Goal: Communication & Community: Answer question/provide support

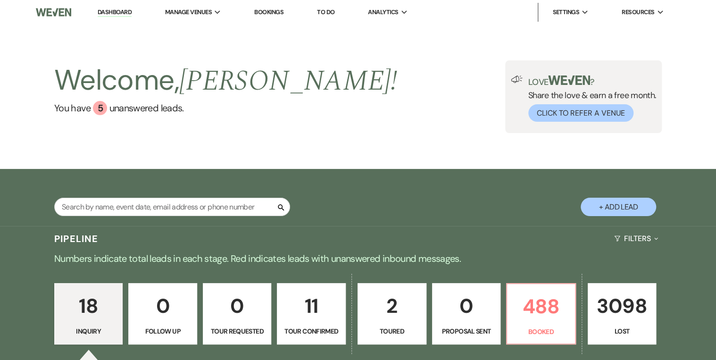
drag, startPoint x: 111, startPoint y: 13, endPoint x: 319, endPoint y: 45, distance: 210.0
click at [111, 13] on link "Dashboard" at bounding box center [115, 12] width 34 height 9
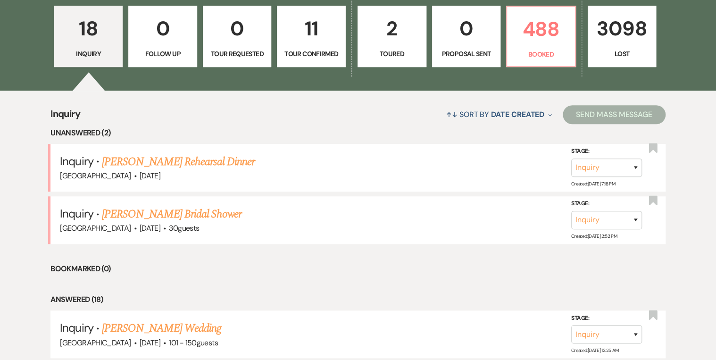
scroll to position [302, 0]
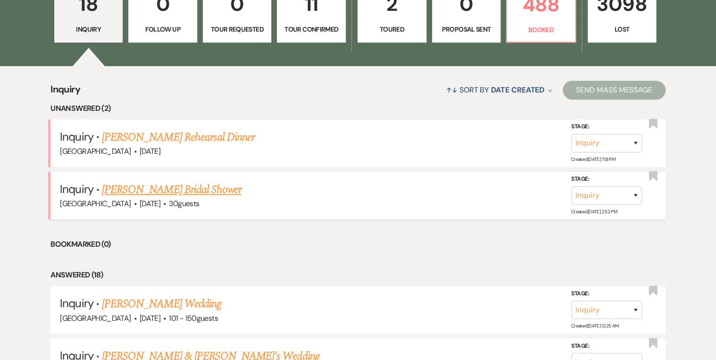
click at [140, 187] on link "[PERSON_NAME] Bridal Shower" at bounding box center [172, 189] width 140 height 17
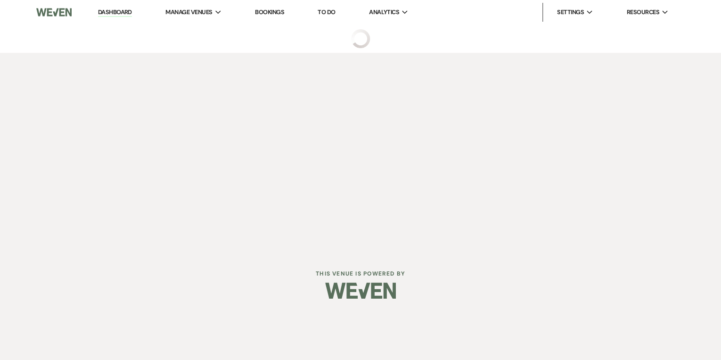
select select "5"
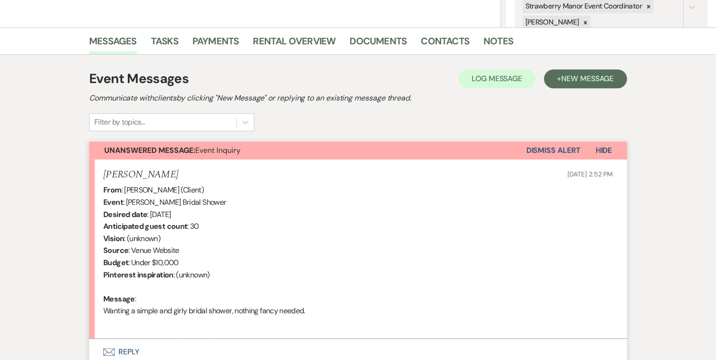
scroll to position [289, 0]
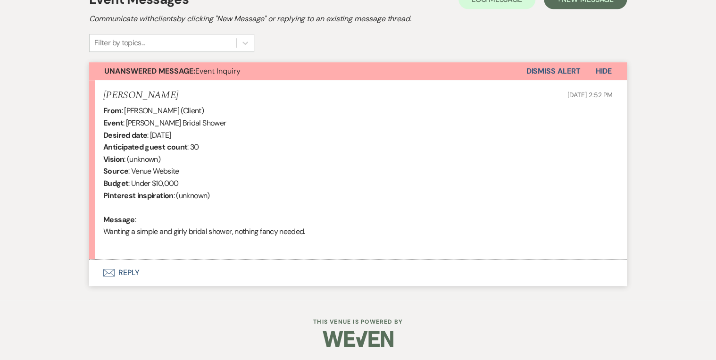
click at [128, 272] on button "Envelope Reply" at bounding box center [357, 272] width 537 height 26
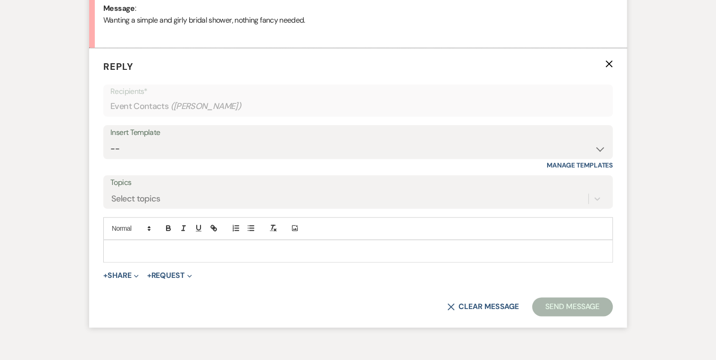
scroll to position [507, 0]
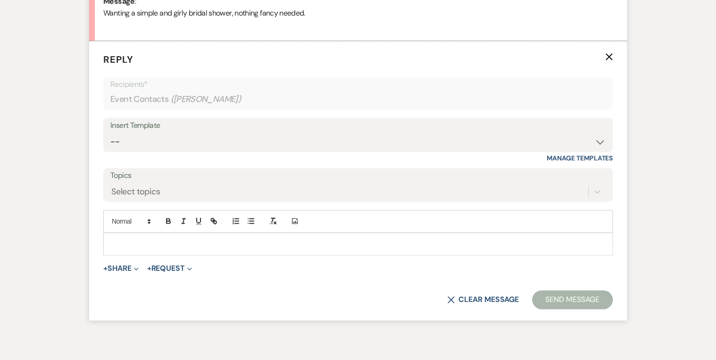
click at [163, 126] on div "Insert Template" at bounding box center [357, 126] width 495 height 14
click at [157, 134] on select "-- Weven Planning Portal Introduction (Booked Events) Private Party Inquiry Res…" at bounding box center [357, 141] width 495 height 18
select select "773"
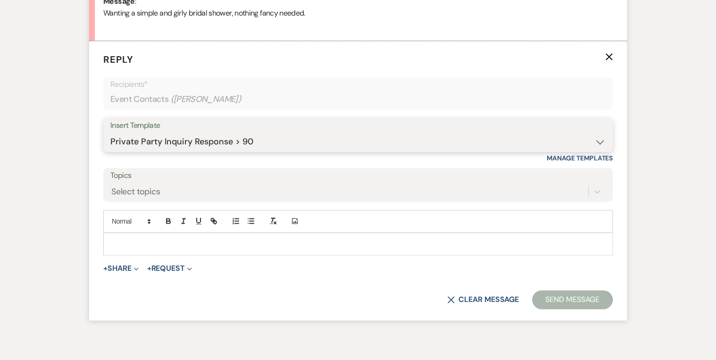
click at [110, 132] on select "-- Weven Planning Portal Introduction (Booked Events) Private Party Inquiry Res…" at bounding box center [357, 141] width 495 height 18
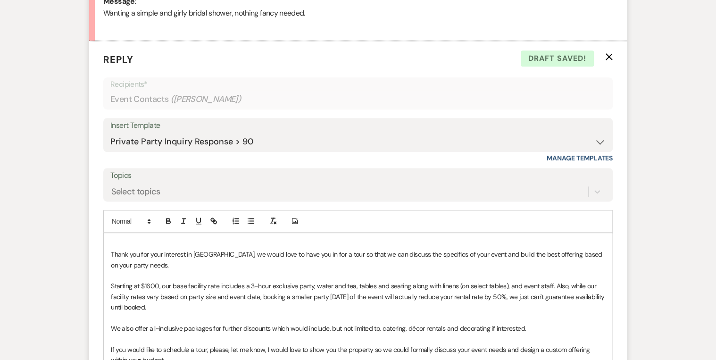
click at [126, 239] on p at bounding box center [358, 244] width 494 height 10
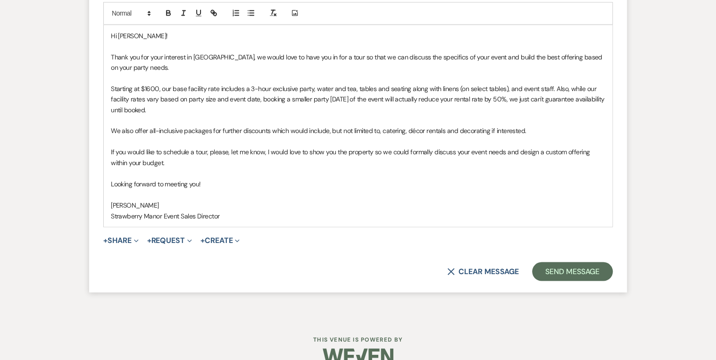
scroll to position [732, 0]
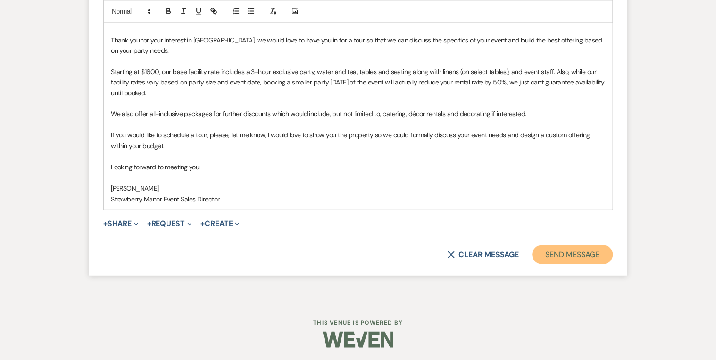
click at [575, 252] on button "Send Message" at bounding box center [572, 254] width 81 height 19
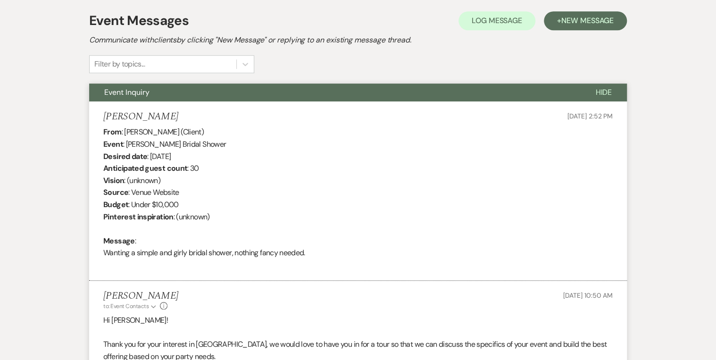
scroll to position [0, 0]
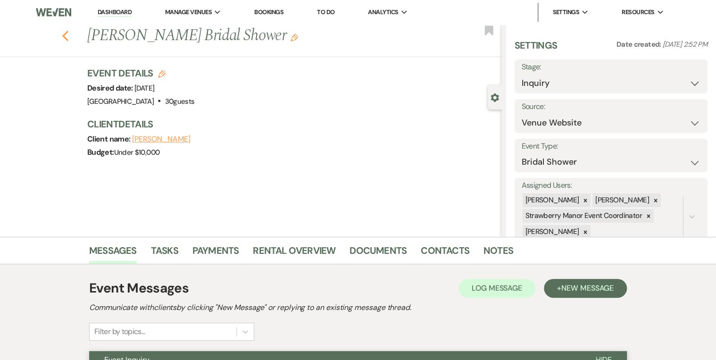
click at [67, 37] on use "button" at bounding box center [65, 36] width 6 height 10
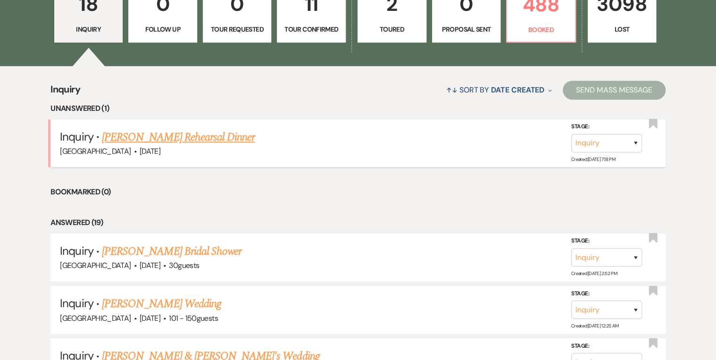
scroll to position [302, 0]
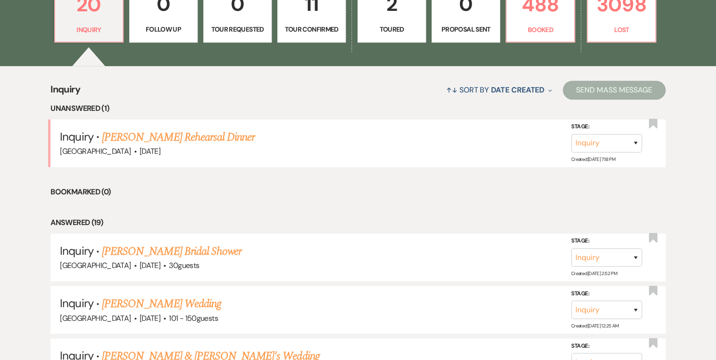
click at [163, 137] on link "[PERSON_NAME] Rehearsal Dinner" at bounding box center [178, 137] width 153 height 17
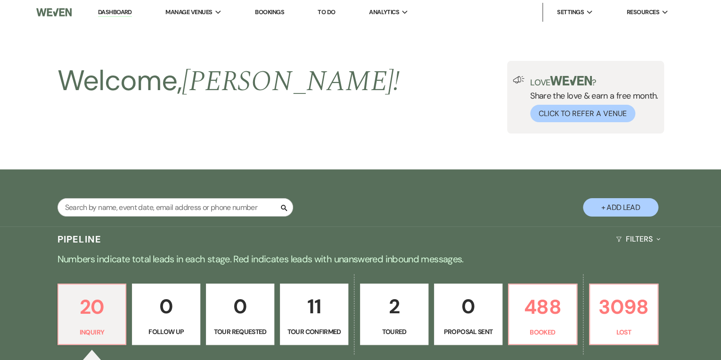
select select "5"
select select "11"
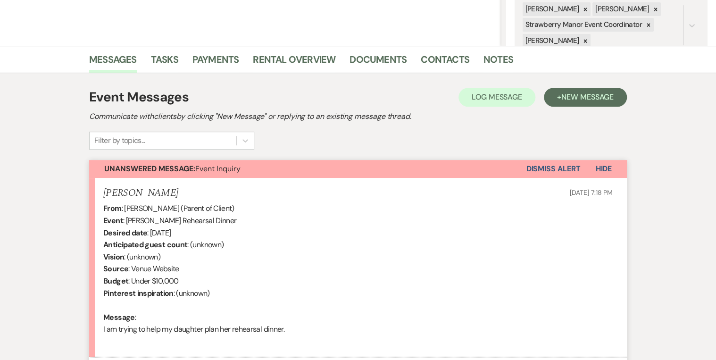
scroll to position [289, 0]
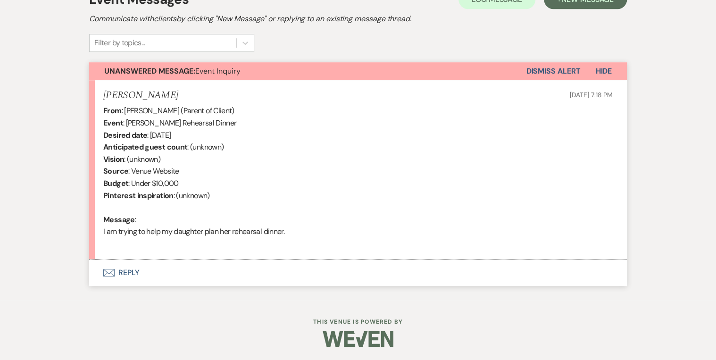
click at [128, 269] on button "Envelope Reply" at bounding box center [357, 272] width 537 height 26
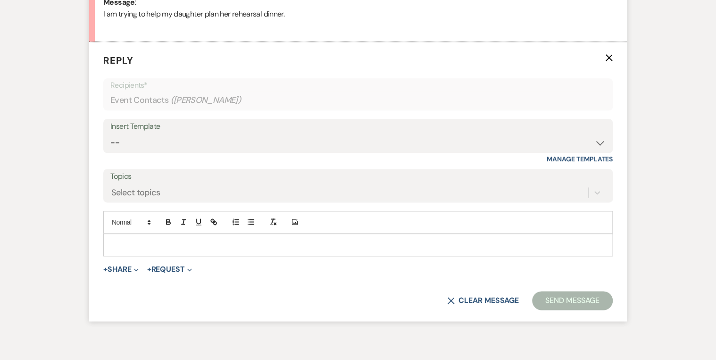
scroll to position [507, 0]
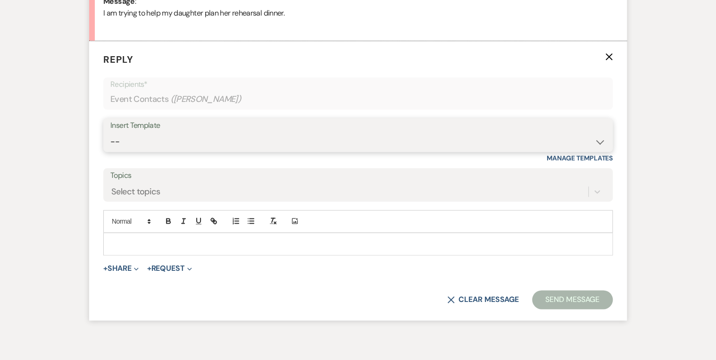
click at [144, 139] on select "-- Weven Planning Portal Introduction (Booked Events) Private Party Inquiry Res…" at bounding box center [357, 141] width 495 height 18
select select "1409"
click at [110, 132] on select "-- Weven Planning Portal Introduction (Booked Events) Private Party Inquiry Res…" at bounding box center [357, 141] width 495 height 18
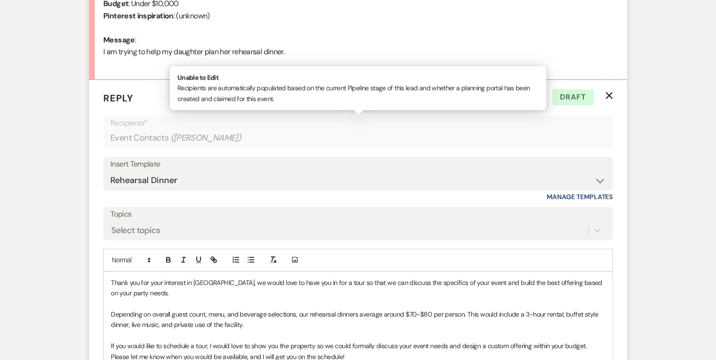
scroll to position [469, 0]
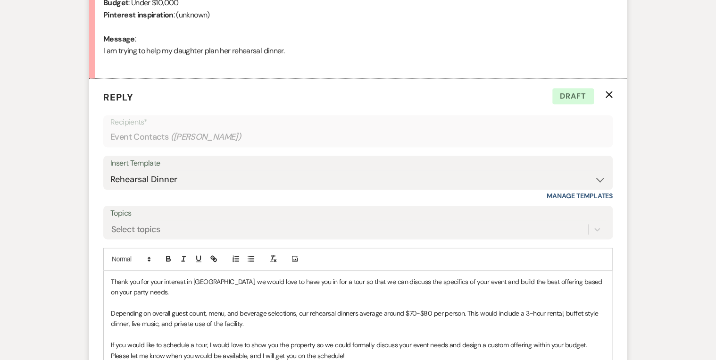
click at [111, 279] on p "Thank you for your interest in [GEOGRAPHIC_DATA], we would love to have you in …" at bounding box center [358, 286] width 494 height 21
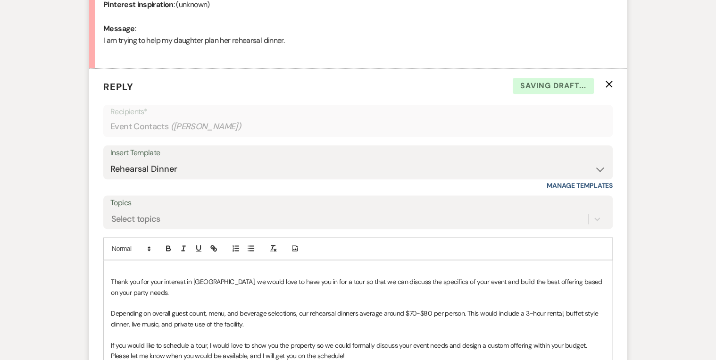
scroll to position [490, 0]
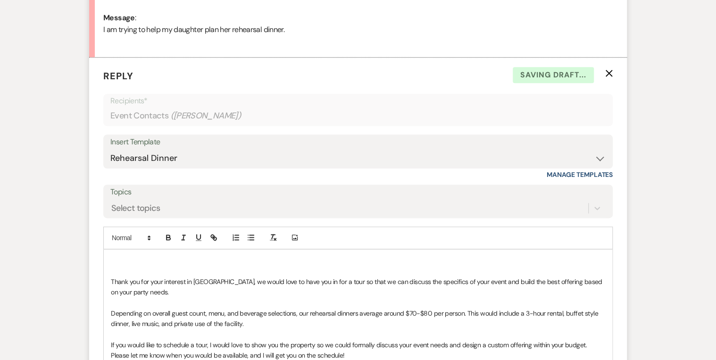
click at [120, 258] on p at bounding box center [358, 260] width 494 height 10
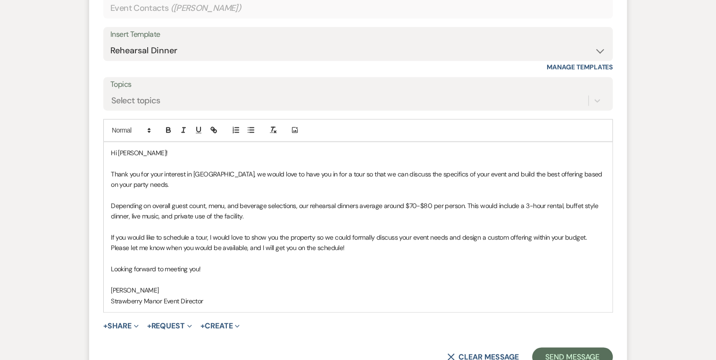
scroll to position [603, 0]
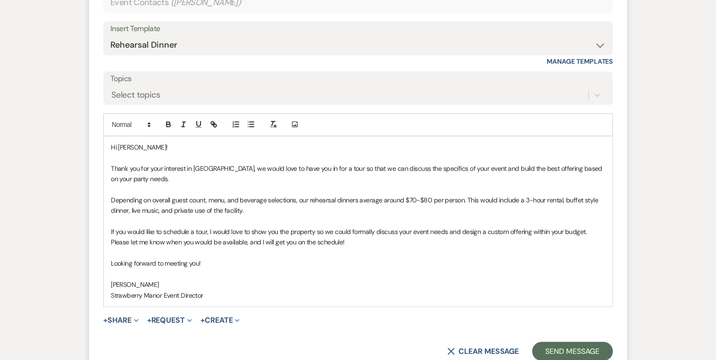
drag, startPoint x: 156, startPoint y: 283, endPoint x: 107, endPoint y: 284, distance: 48.6
click at [107, 284] on div "Hi [PERSON_NAME]! Thank you for your interest in [GEOGRAPHIC_DATA], we would lo…" at bounding box center [358, 221] width 508 height 170
click at [181, 294] on p "Strawberry Manor Event Director" at bounding box center [358, 294] width 494 height 10
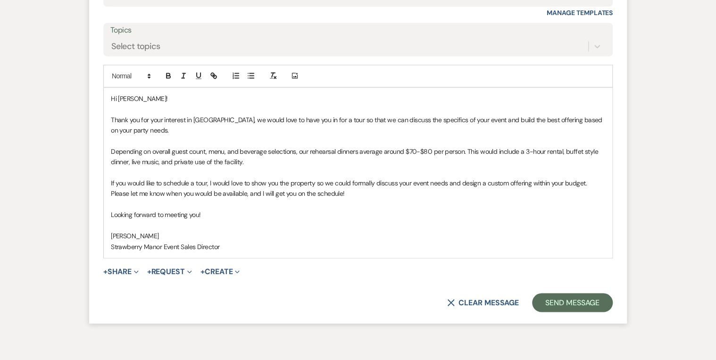
scroll to position [700, 0]
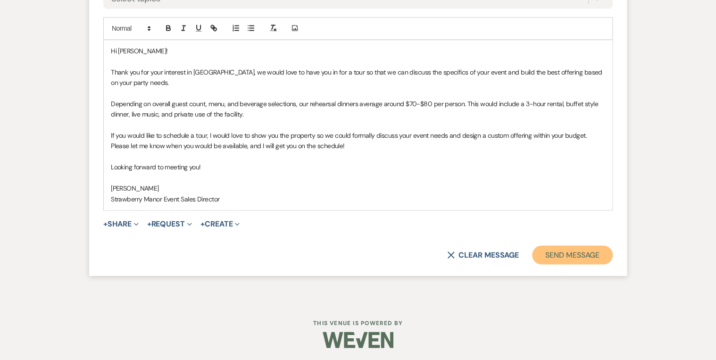
click at [545, 248] on button "Send Message" at bounding box center [572, 254] width 81 height 19
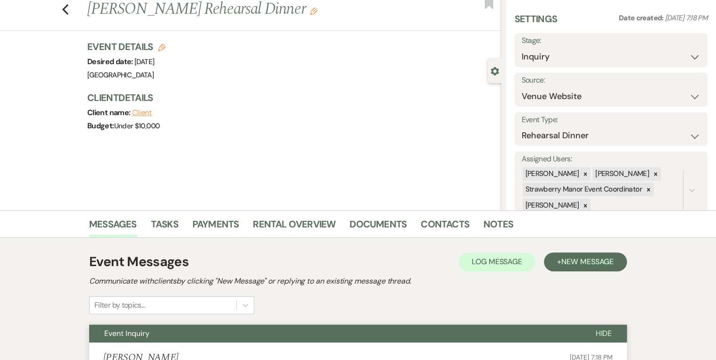
scroll to position [0, 0]
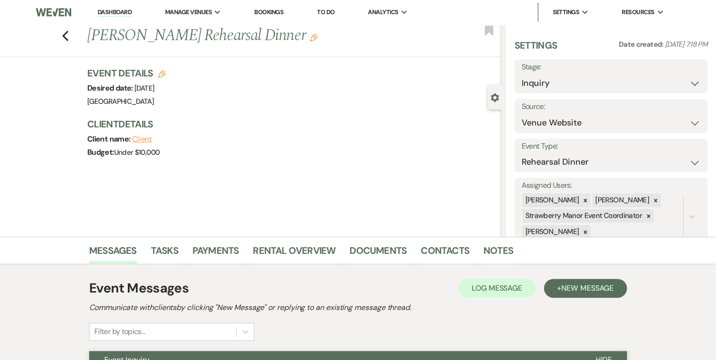
drag, startPoint x: 121, startPoint y: 9, endPoint x: 147, endPoint y: 20, distance: 27.9
click at [121, 9] on link "Dashboard" at bounding box center [115, 12] width 34 height 9
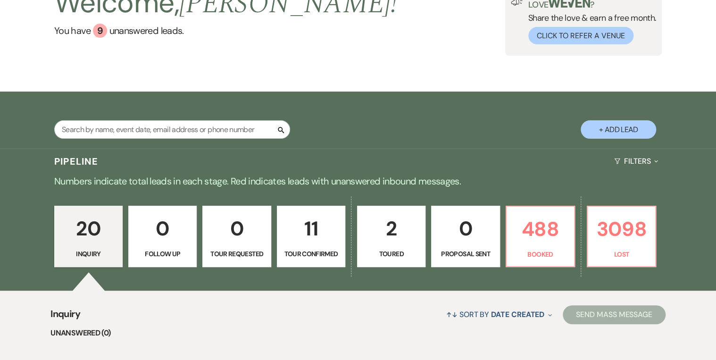
scroll to position [151, 0]
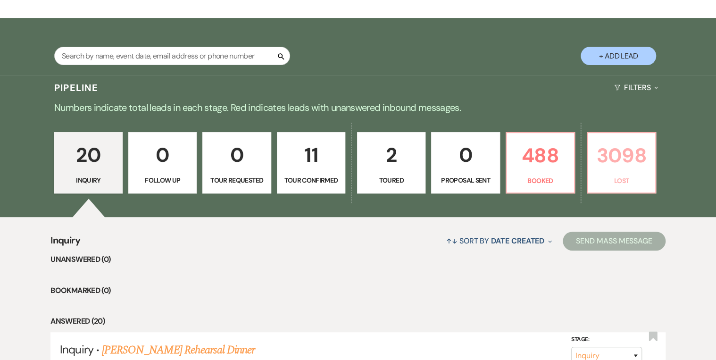
click at [619, 170] on p "3098" at bounding box center [621, 156] width 56 height 32
select select "8"
select select "10"
select select "8"
select select "5"
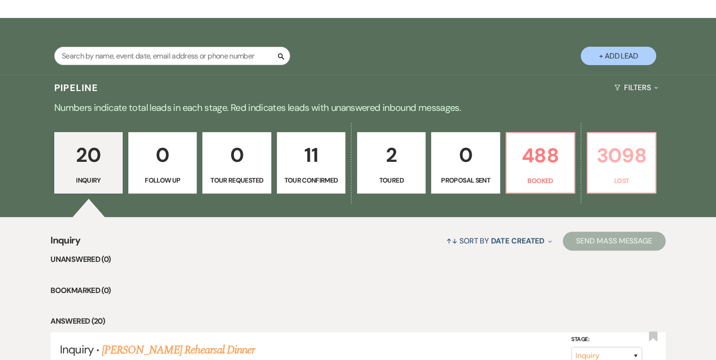
select select "8"
select select "5"
select select "8"
select select "5"
select select "8"
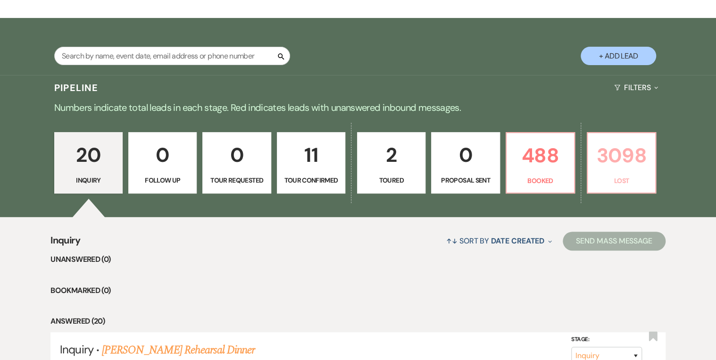
select select "5"
select select "8"
select select "5"
select select "8"
select select "5"
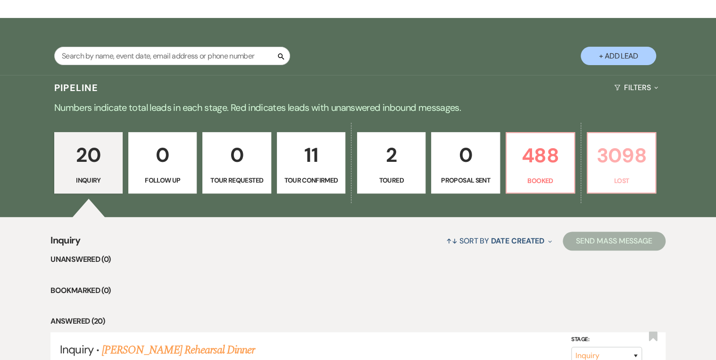
select select "8"
select select "5"
select select "8"
select select "5"
select select "8"
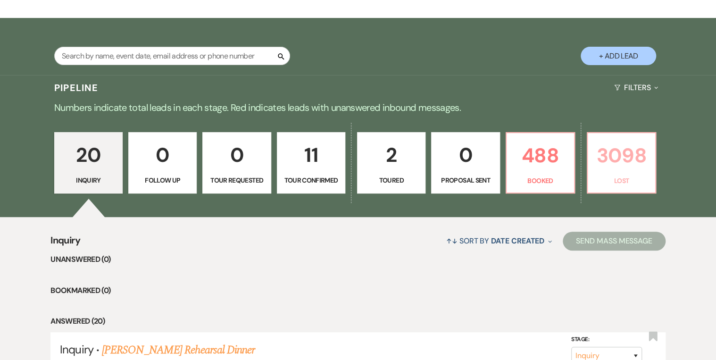
select select "8"
select select "5"
select select "8"
select select "5"
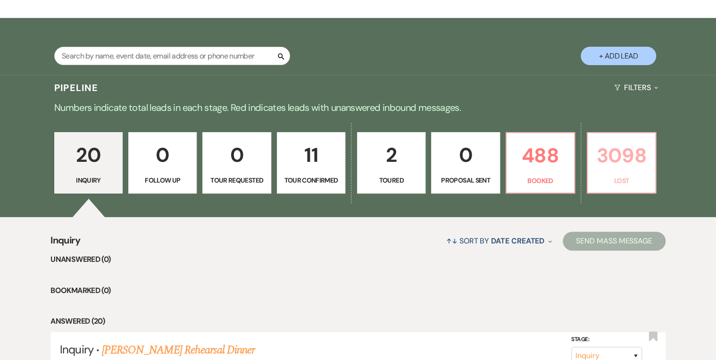
select select "8"
select select "5"
select select "8"
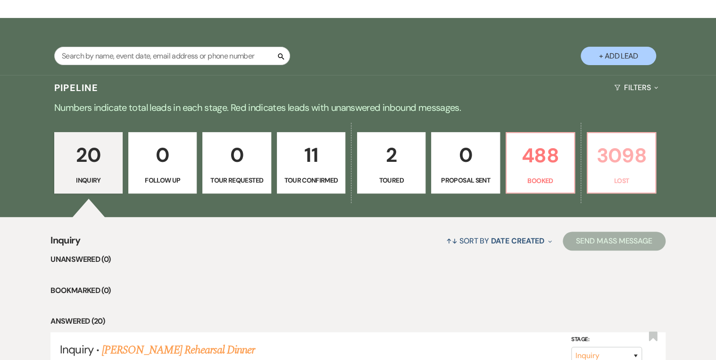
select select "5"
select select "8"
select select "5"
select select "8"
select select "5"
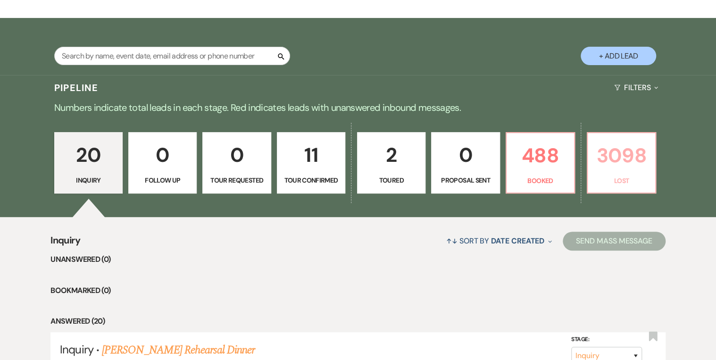
select select "8"
select select "5"
select select "8"
select select "5"
select select "8"
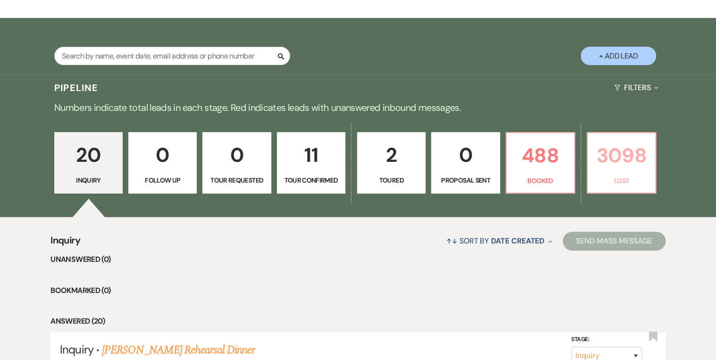
select select "5"
select select "8"
select select "5"
select select "8"
select select "5"
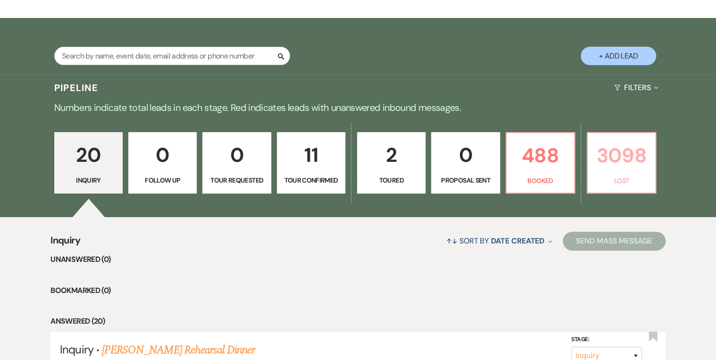
select select "8"
select select "5"
select select "8"
select select "5"
select select "8"
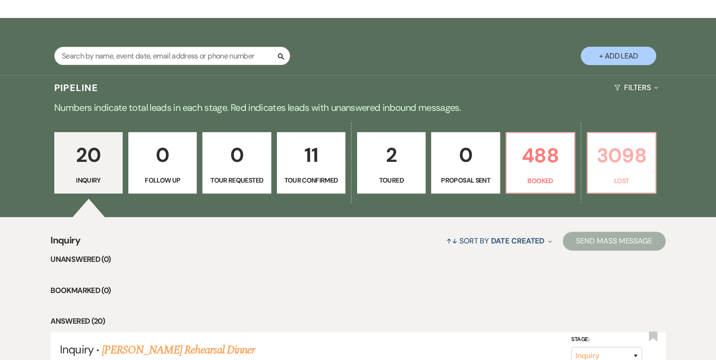
select select "8"
select select "6"
select select "8"
select select "5"
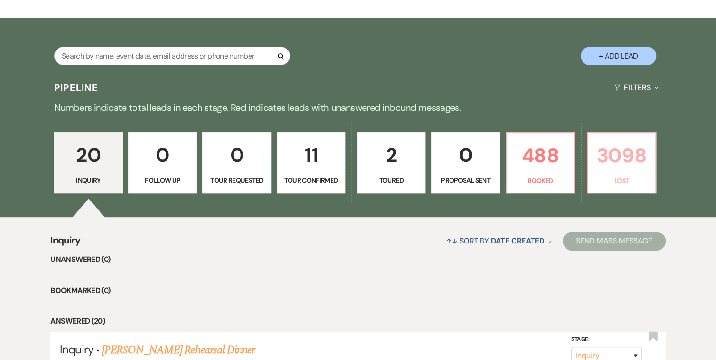
select select "8"
select select "11"
select select "8"
select select "5"
select select "8"
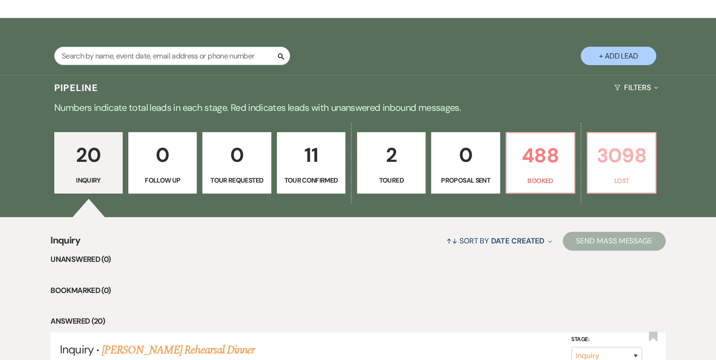
select select "5"
select select "8"
select select "5"
select select "8"
select select "5"
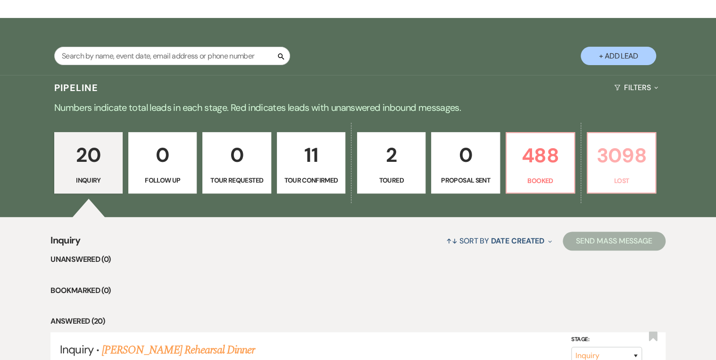
select select "8"
select select "5"
select select "8"
select select "5"
select select "8"
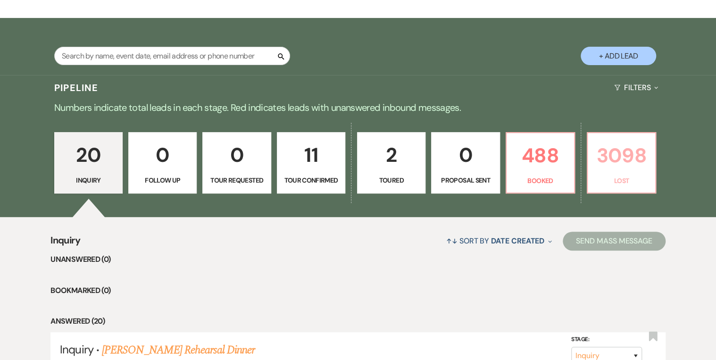
select select "5"
select select "8"
select select "5"
select select "8"
select select "5"
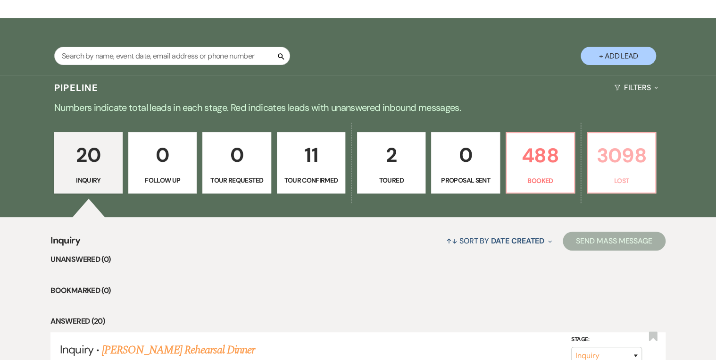
select select "8"
select select "5"
select select "8"
select select "5"
select select "8"
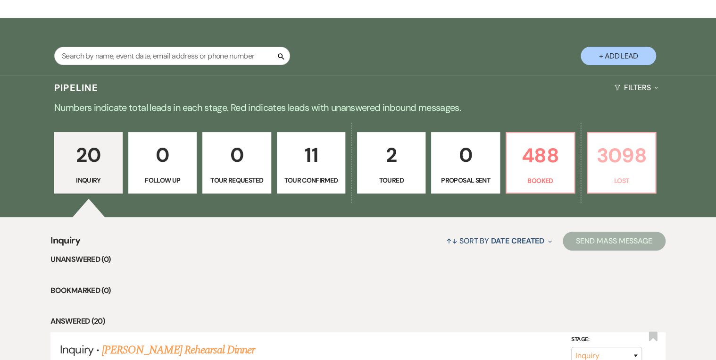
select select "5"
select select "8"
select select "5"
select select "8"
select select "5"
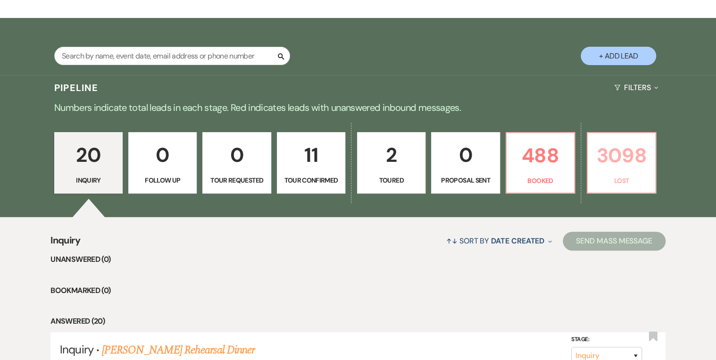
select select "8"
select select "5"
select select "8"
select select "5"
select select "8"
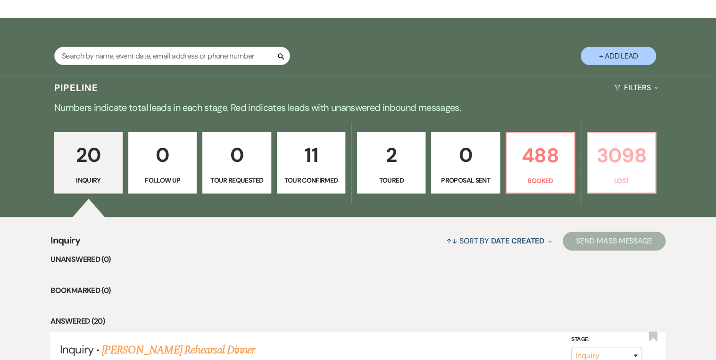
select select "5"
select select "8"
select select "5"
select select "8"
select select "5"
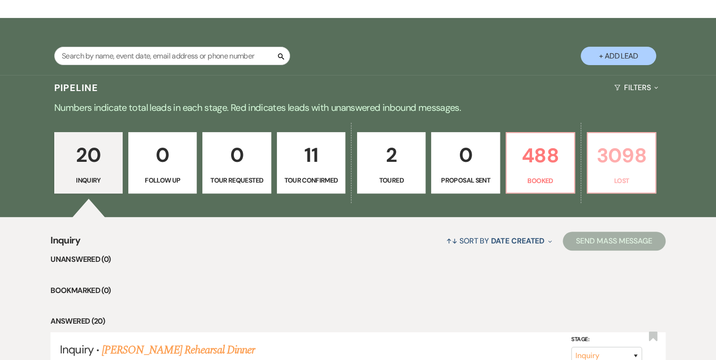
select select "8"
select select "5"
select select "8"
select select "5"
select select "8"
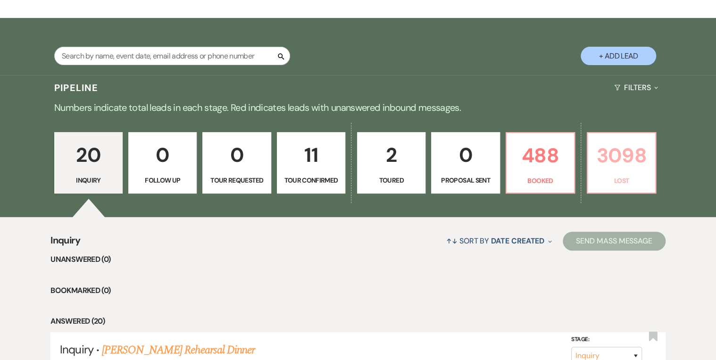
select select "5"
select select "8"
select select "5"
select select "8"
select select "5"
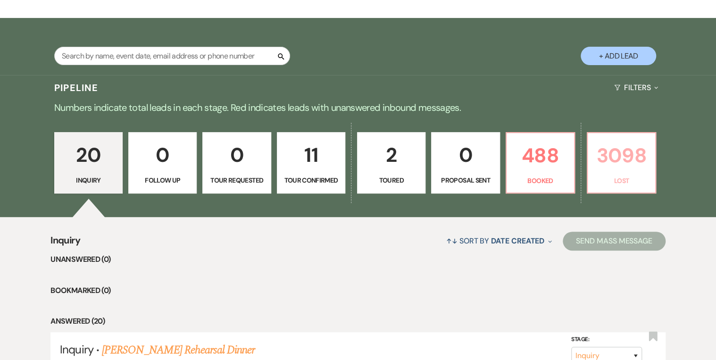
select select "8"
select select "5"
select select "8"
select select "5"
select select "8"
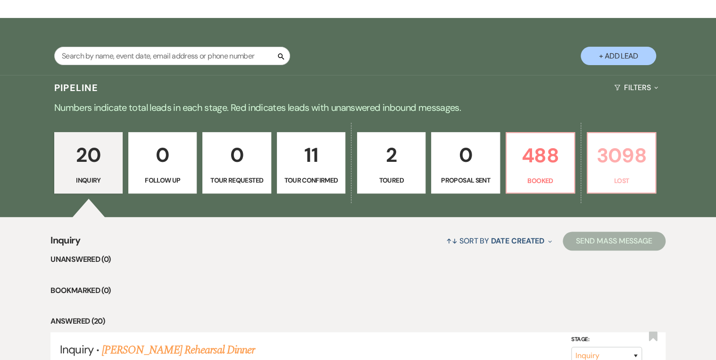
select select "6"
select select "8"
select select "5"
select select "8"
select select "5"
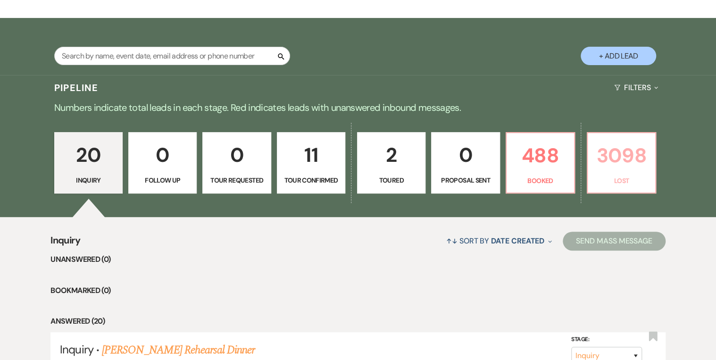
select select "8"
select select "5"
select select "8"
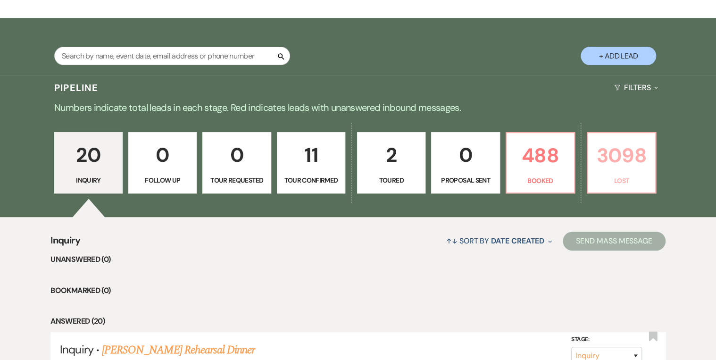
select select "5"
select select "8"
select select "5"
select select "8"
select select "5"
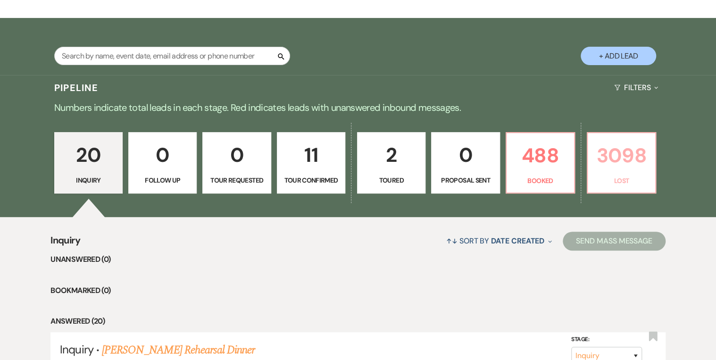
select select "8"
select select "5"
select select "8"
select select "5"
select select "8"
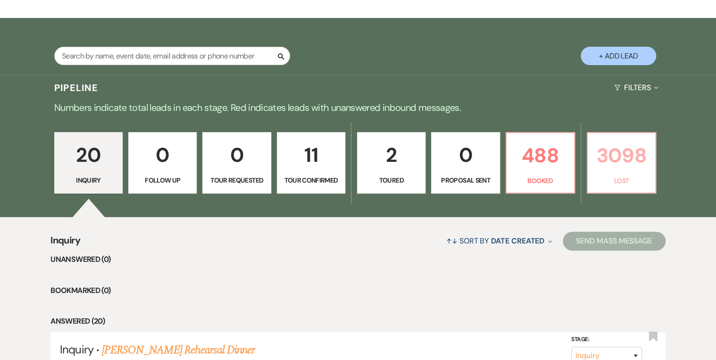
select select "5"
select select "8"
select select "5"
select select "8"
select select "5"
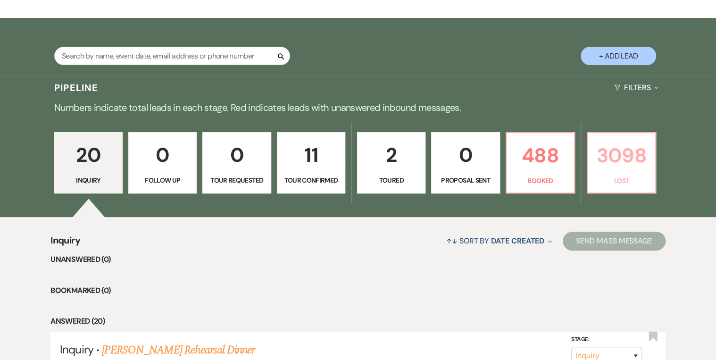
select select "8"
select select "5"
select select "8"
select select "5"
select select "8"
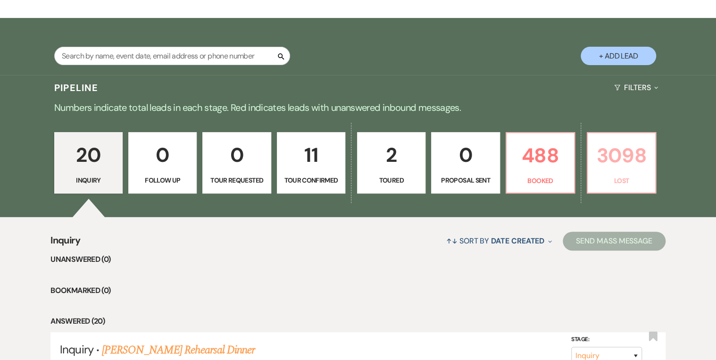
select select "5"
select select "8"
select select "5"
select select "8"
select select "5"
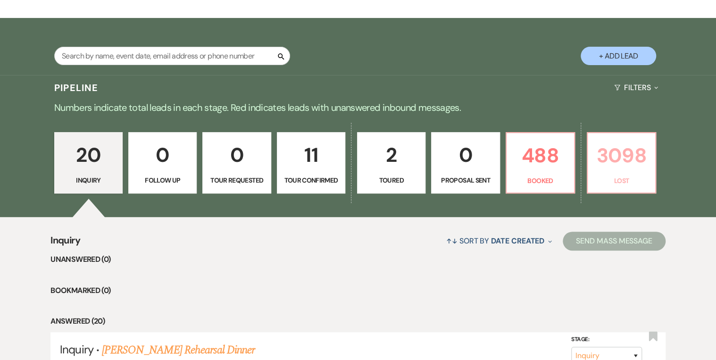
select select "8"
select select "5"
select select "8"
select select "5"
select select "8"
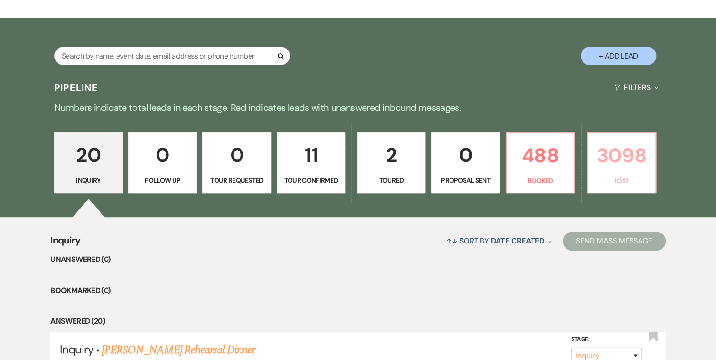
select select "6"
select select "8"
select select "5"
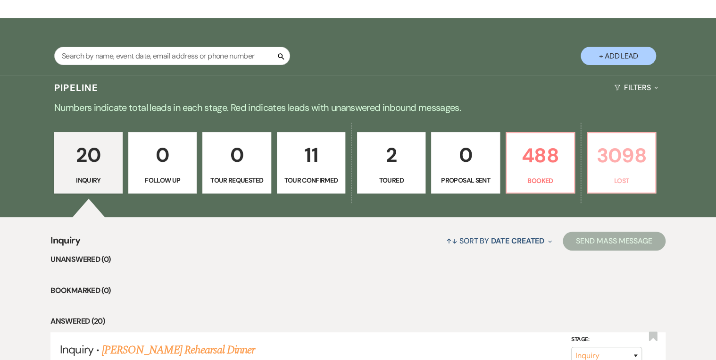
select select "8"
select select "5"
select select "8"
select select "5"
select select "8"
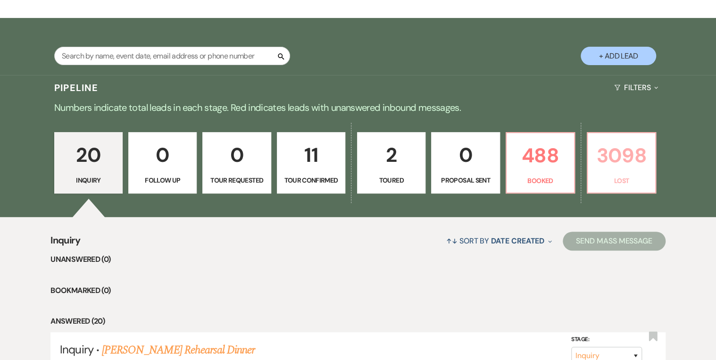
select select "8"
select select "5"
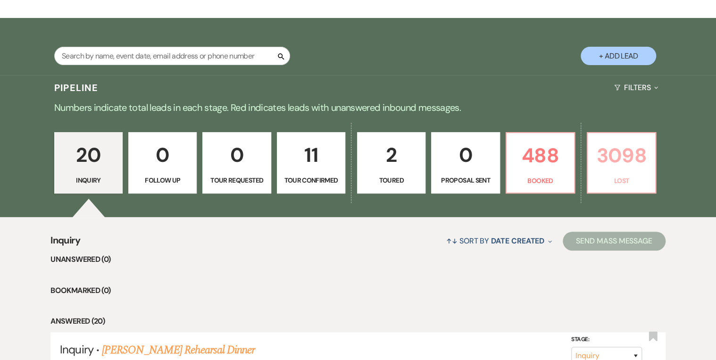
select select "8"
select select "5"
select select "8"
select select "5"
select select "8"
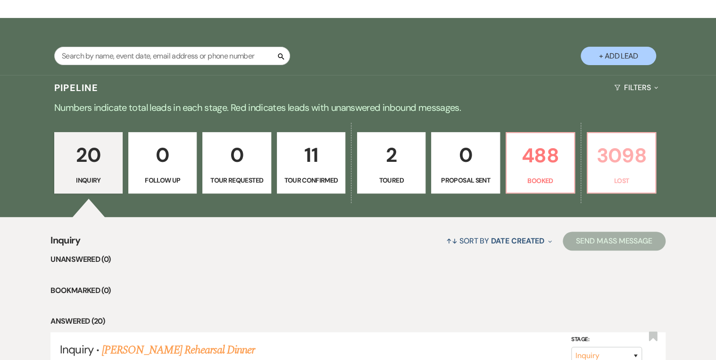
select select "5"
select select "8"
select select "5"
select select "8"
select select "5"
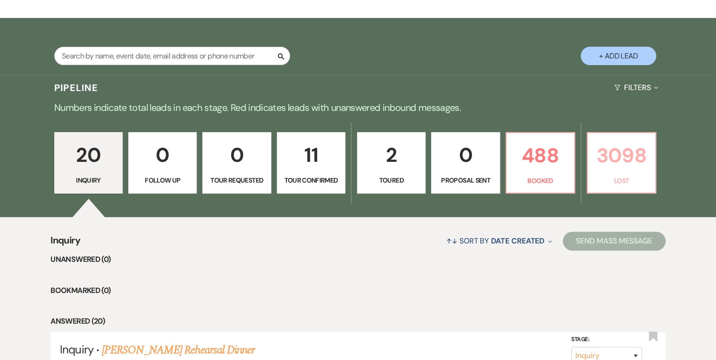
select select "8"
select select "5"
select select "8"
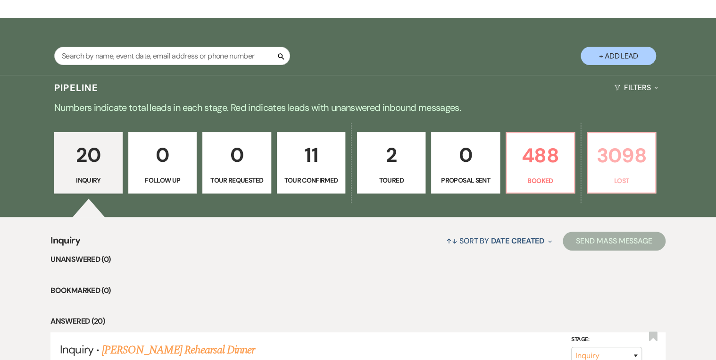
select select "5"
select select "8"
select select "5"
select select "8"
select select "5"
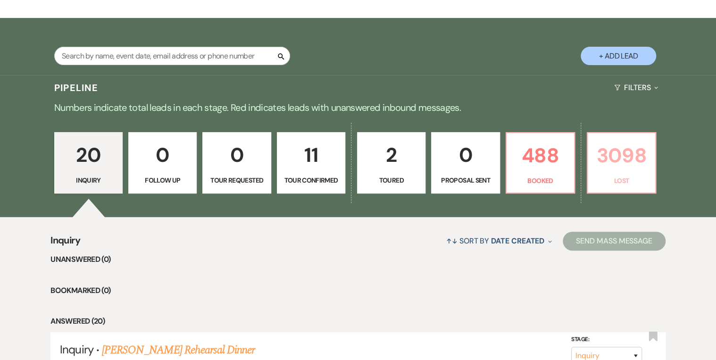
select select "8"
select select "5"
select select "8"
select select "5"
select select "8"
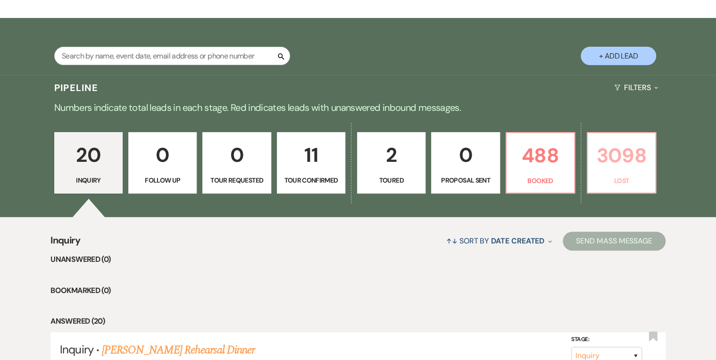
select select "5"
select select "8"
select select "5"
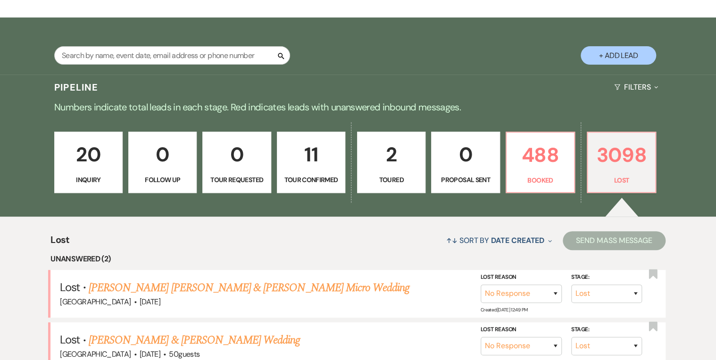
scroll to position [377, 0]
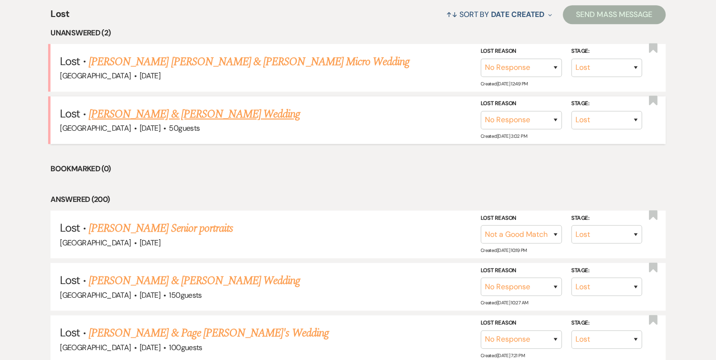
click at [161, 113] on link "[PERSON_NAME] & [PERSON_NAME] Wedding" at bounding box center [194, 114] width 211 height 17
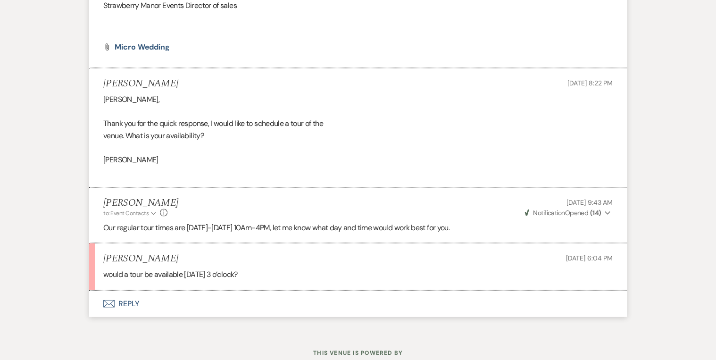
scroll to position [890, 0]
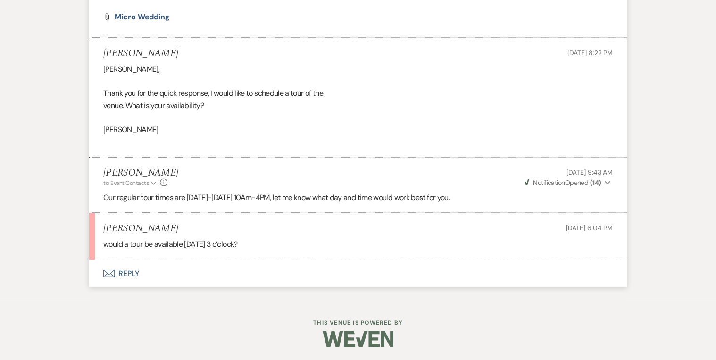
click at [123, 271] on button "Envelope Reply" at bounding box center [357, 273] width 537 height 26
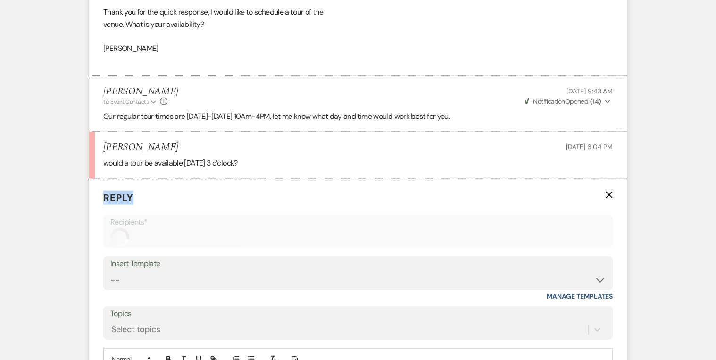
click at [123, 270] on form "Reply X Recipients* Insert Template -- Weven Planning Portal Introduction (Book…" at bounding box center [357, 319] width 537 height 280
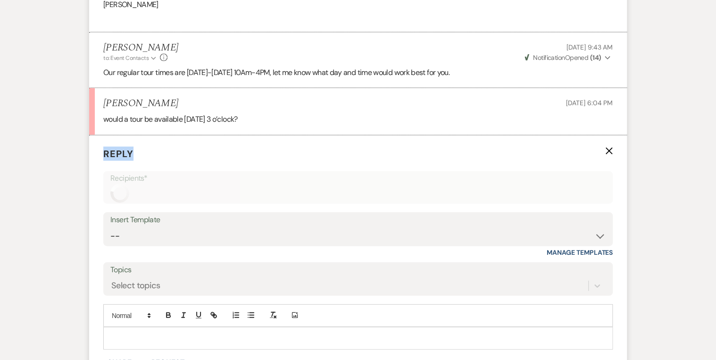
scroll to position [1108, 0]
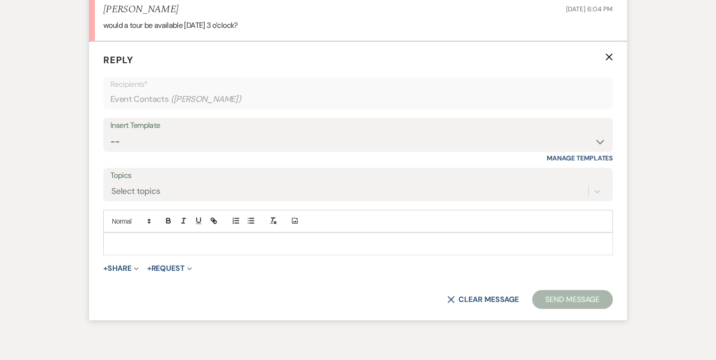
drag, startPoint x: 123, startPoint y: 271, endPoint x: 111, endPoint y: 232, distance: 40.0
click at [111, 233] on div at bounding box center [358, 244] width 508 height 22
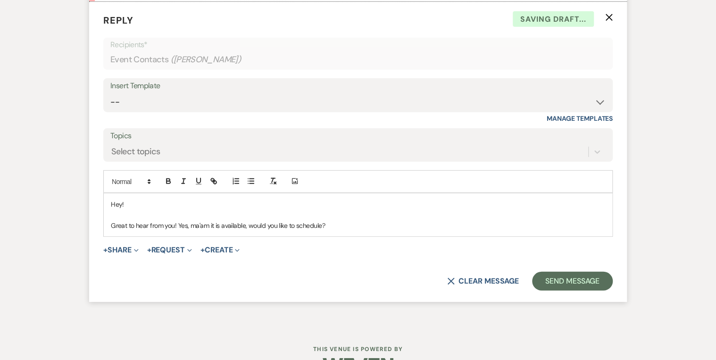
scroll to position [1174, 0]
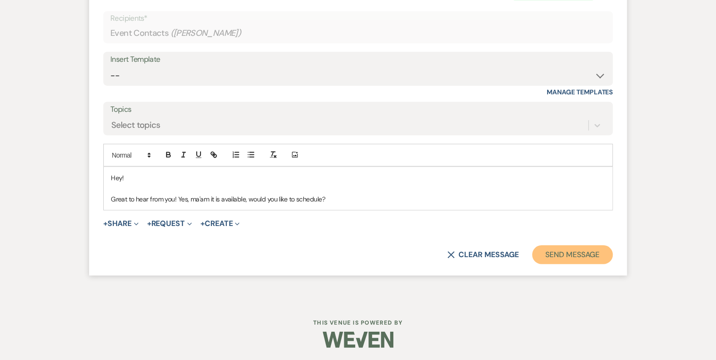
click at [577, 254] on button "Send Message" at bounding box center [572, 254] width 81 height 19
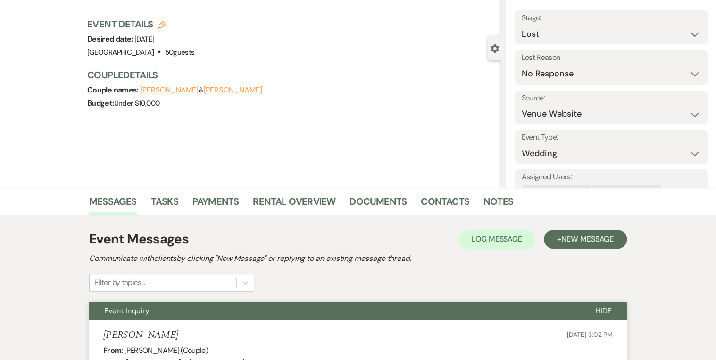
scroll to position [0, 0]
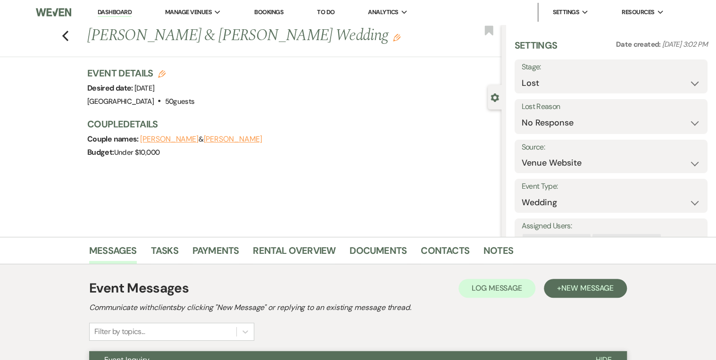
click at [64, 37] on div "Previous [PERSON_NAME] & [PERSON_NAME] Wedding Edit Bookmark" at bounding box center [248, 41] width 506 height 33
click at [66, 36] on use "button" at bounding box center [65, 36] width 6 height 10
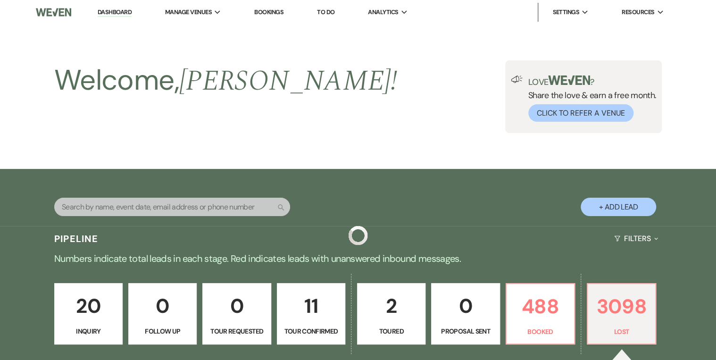
scroll to position [377, 0]
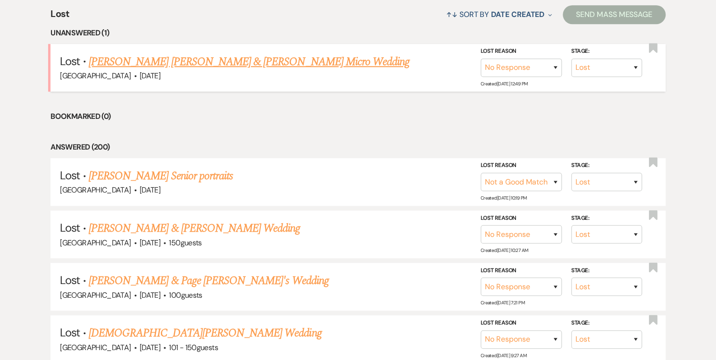
click at [215, 62] on link "[PERSON_NAME] [PERSON_NAME] & [PERSON_NAME] Micro Wedding" at bounding box center [249, 61] width 321 height 17
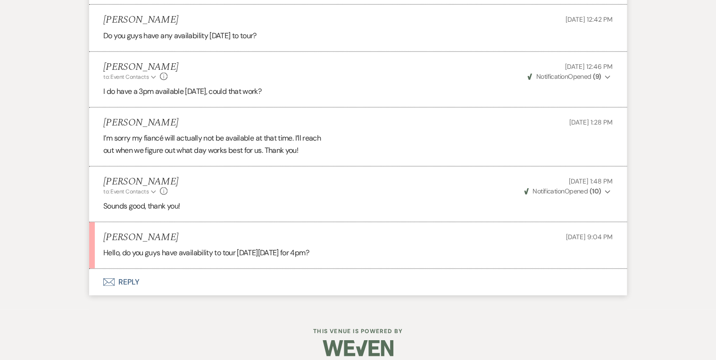
scroll to position [1131, 0]
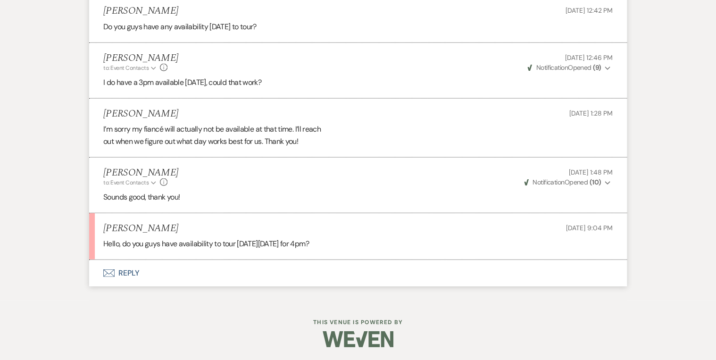
click at [128, 271] on button "Envelope Reply" at bounding box center [357, 273] width 537 height 26
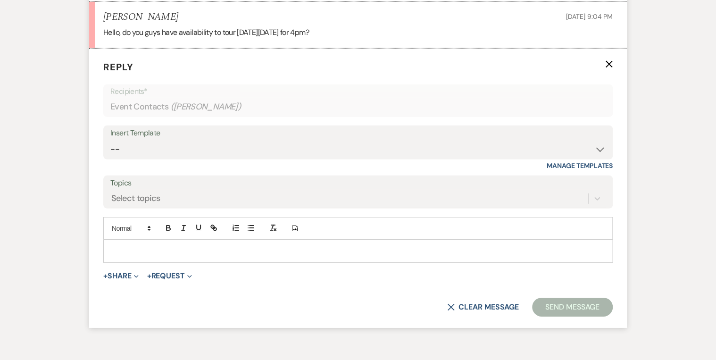
scroll to position [1349, 0]
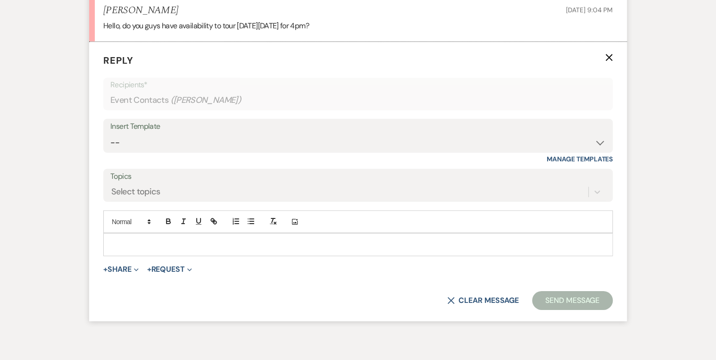
click at [121, 240] on p at bounding box center [358, 244] width 494 height 10
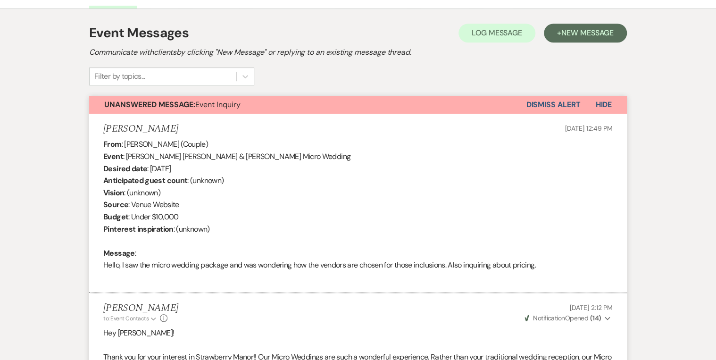
scroll to position [0, 0]
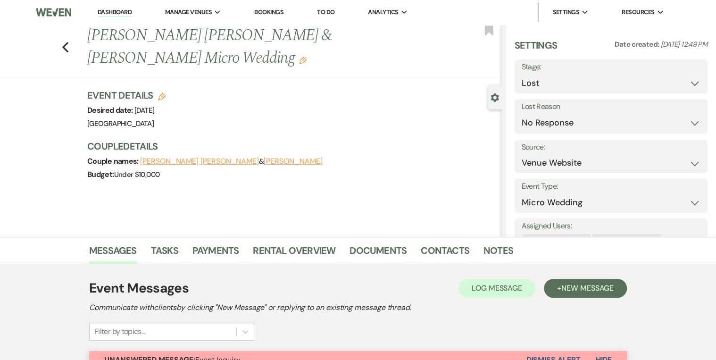
click at [107, 12] on link "Dashboard" at bounding box center [115, 12] width 34 height 9
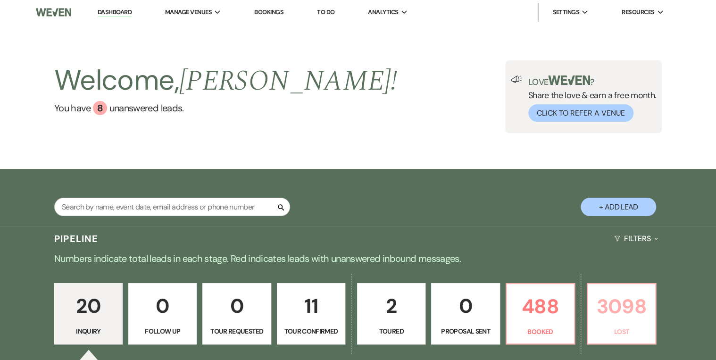
click at [624, 314] on p "3098" at bounding box center [621, 306] width 56 height 32
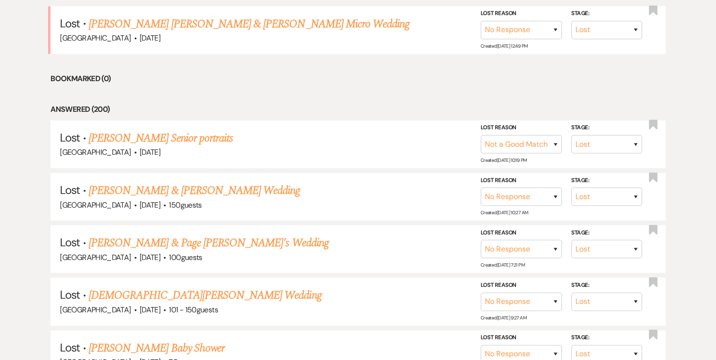
scroll to position [151, 0]
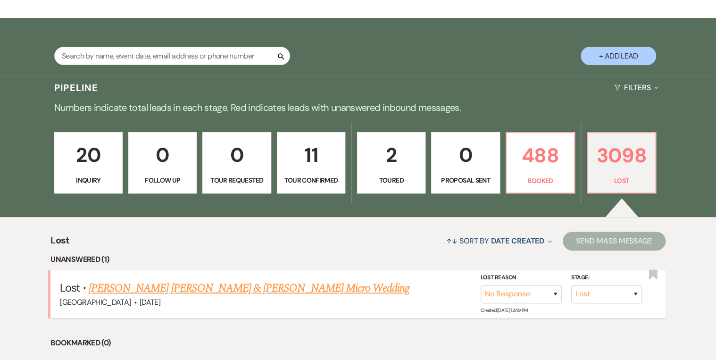
click at [254, 281] on link "[PERSON_NAME] [PERSON_NAME] & [PERSON_NAME] Micro Wedding" at bounding box center [249, 288] width 321 height 17
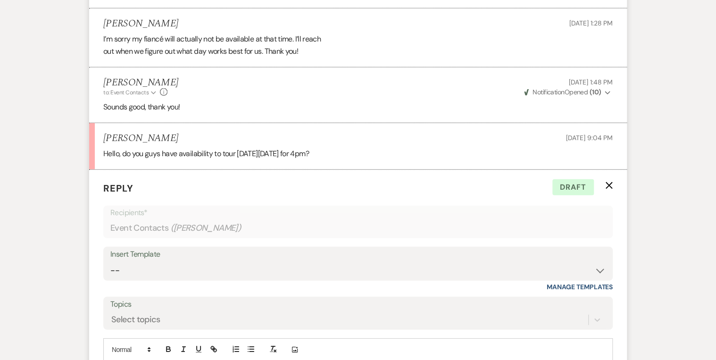
scroll to position [1348, 0]
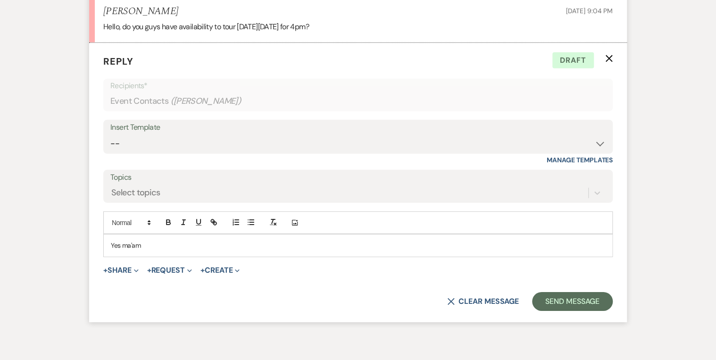
drag, startPoint x: 145, startPoint y: 248, endPoint x: 153, endPoint y: 249, distance: 8.6
click at [153, 249] on div "Yes ma'am" at bounding box center [358, 245] width 508 height 22
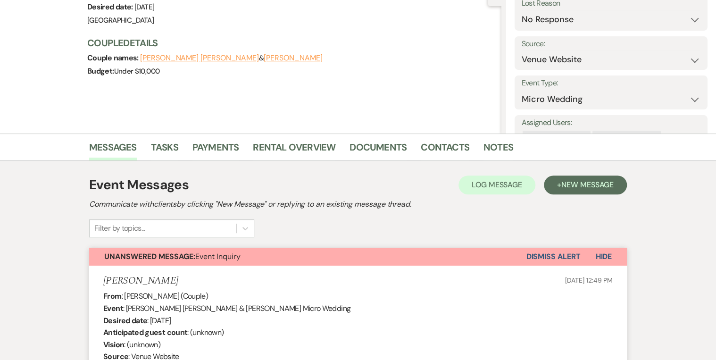
scroll to position [0, 0]
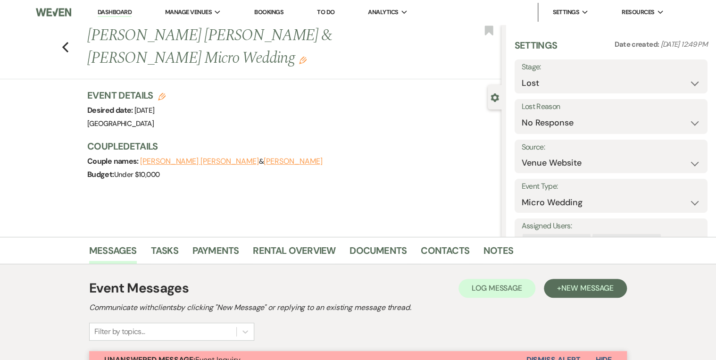
drag, startPoint x: 116, startPoint y: 11, endPoint x: 160, endPoint y: 23, distance: 44.9
click at [116, 11] on link "Dashboard" at bounding box center [115, 12] width 34 height 9
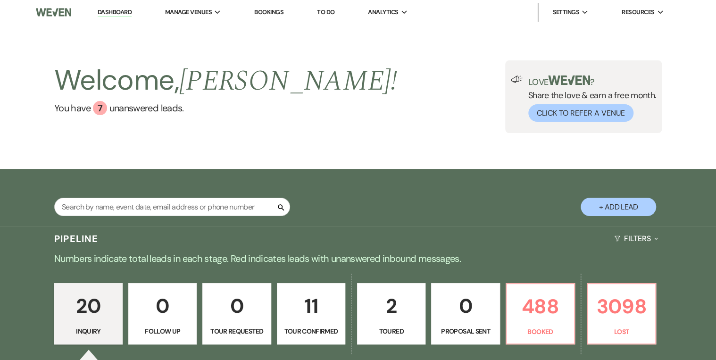
scroll to position [151, 0]
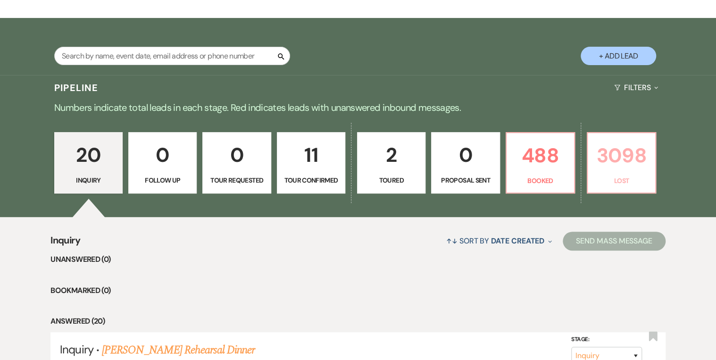
click at [626, 179] on p "Lost" at bounding box center [621, 180] width 56 height 10
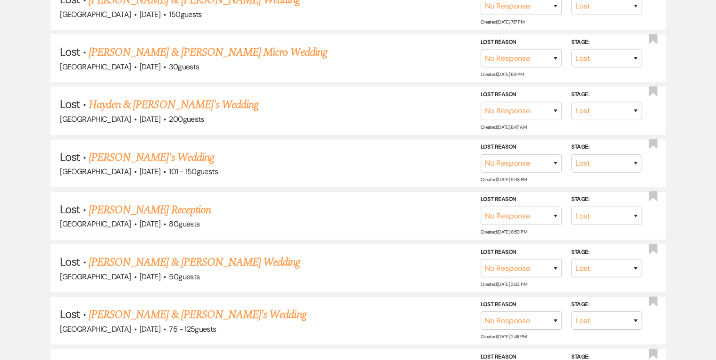
scroll to position [1471, 0]
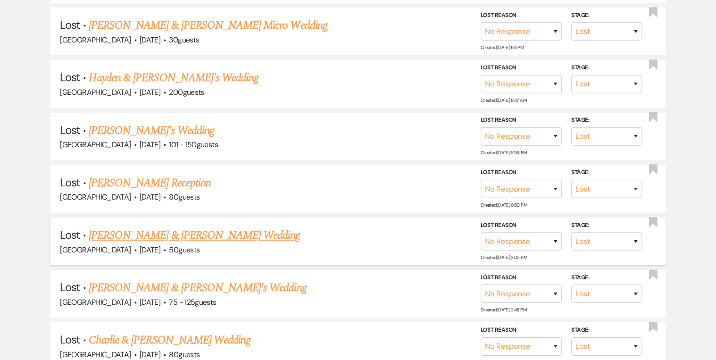
click at [260, 227] on link "[PERSON_NAME] & [PERSON_NAME] Wedding" at bounding box center [194, 235] width 211 height 17
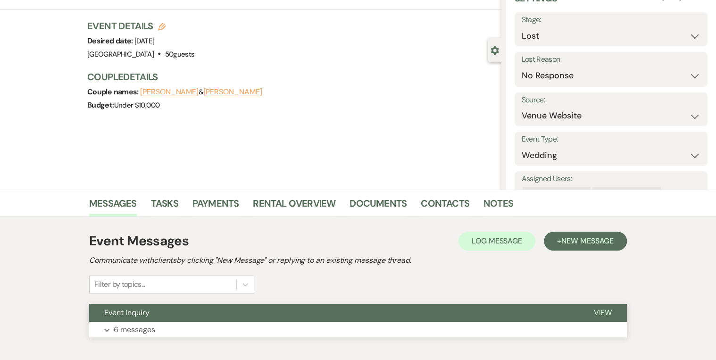
scroll to position [99, 0]
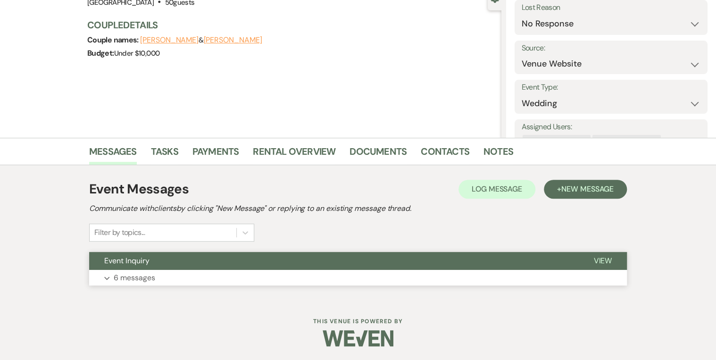
click at [603, 265] on button "View" at bounding box center [602, 261] width 49 height 18
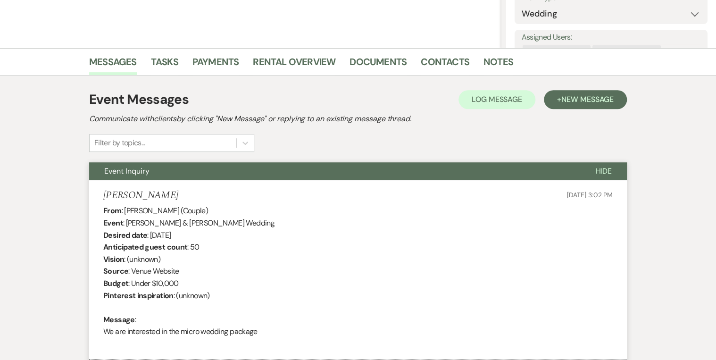
scroll to position [0, 0]
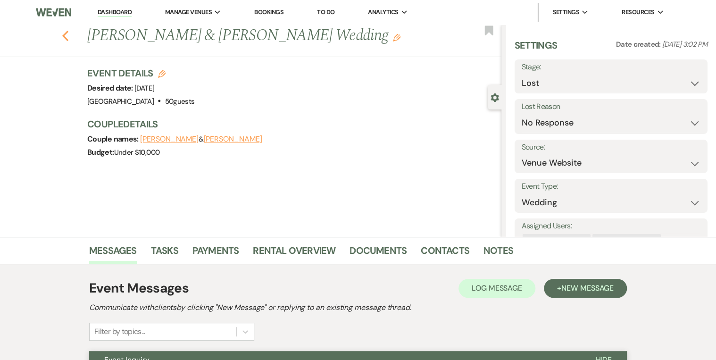
click at [65, 36] on icon "Previous" at bounding box center [65, 35] width 7 height 11
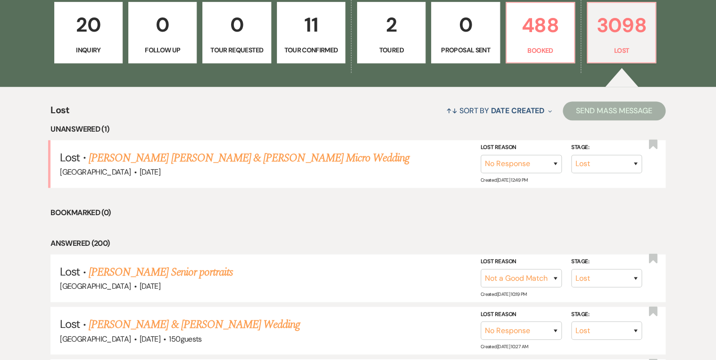
scroll to position [189, 0]
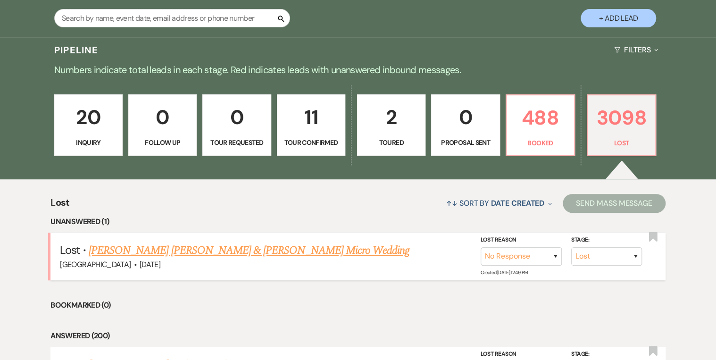
click at [241, 248] on link "[PERSON_NAME] [PERSON_NAME] & [PERSON_NAME] Micro Wedding" at bounding box center [249, 250] width 321 height 17
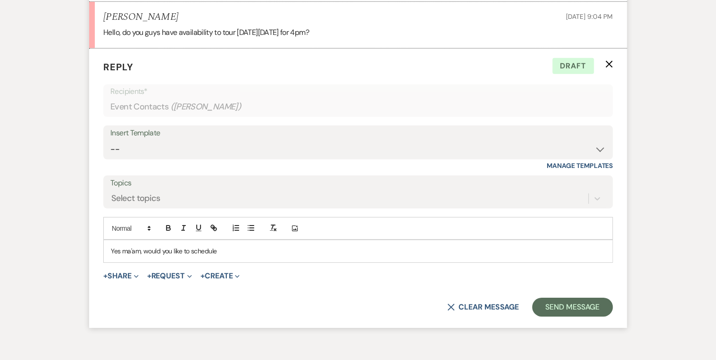
scroll to position [1348, 0]
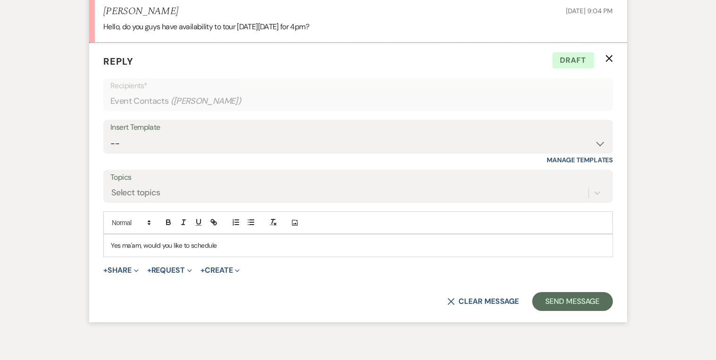
click at [231, 249] on div "Yes ma'am, would you like to schedule" at bounding box center [358, 245] width 508 height 22
click at [574, 298] on button "Send Message" at bounding box center [572, 301] width 81 height 19
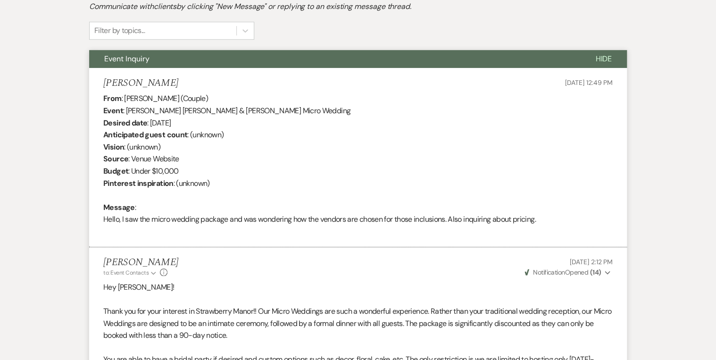
scroll to position [0, 0]
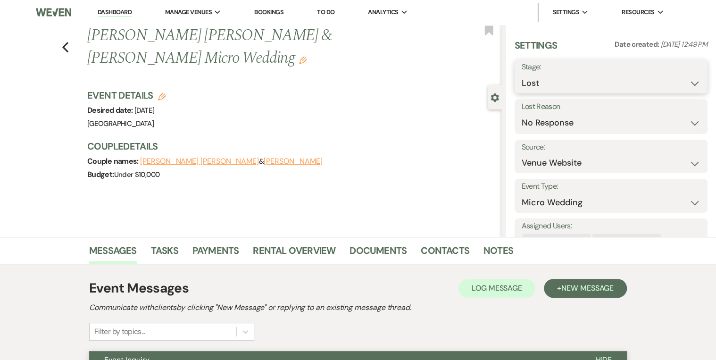
click at [693, 79] on select "Inquiry Follow Up Tour Requested Tour Confirmed Toured Proposal Sent Booked Lost" at bounding box center [610, 83] width 179 height 18
click at [521, 74] on select "Inquiry Follow Up Tour Requested Tour Confirmed Toured Proposal Sent Booked Lost" at bounding box center [610, 83] width 179 height 18
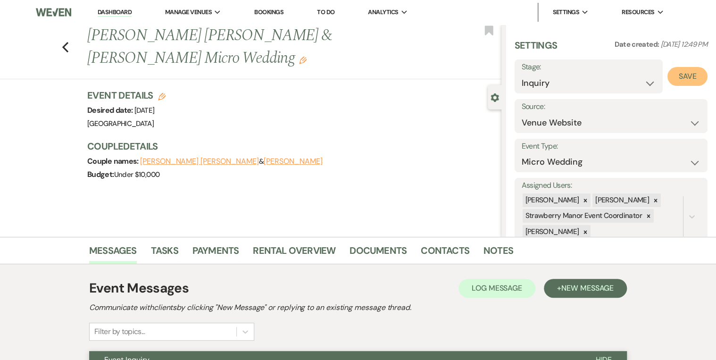
click at [686, 80] on button "Save" at bounding box center [687, 76] width 40 height 19
click at [111, 12] on link "Dashboard" at bounding box center [115, 12] width 34 height 9
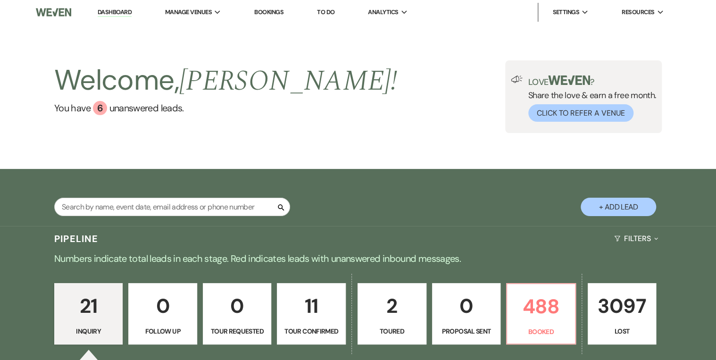
click at [391, 160] on div "Welcome, [PERSON_NAME] ! You have 6 unanswered lead s . Love ? Share the love &…" at bounding box center [358, 97] width 716 height 144
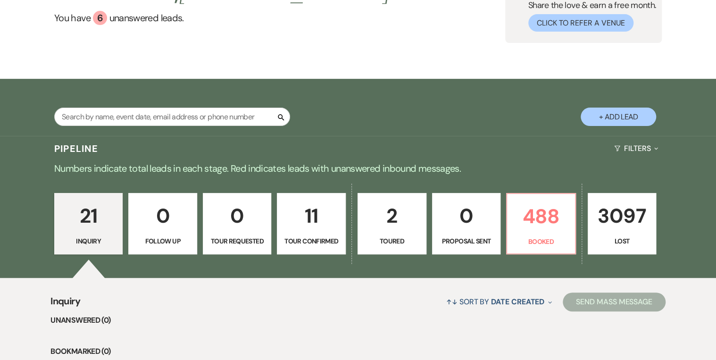
scroll to position [189, 0]
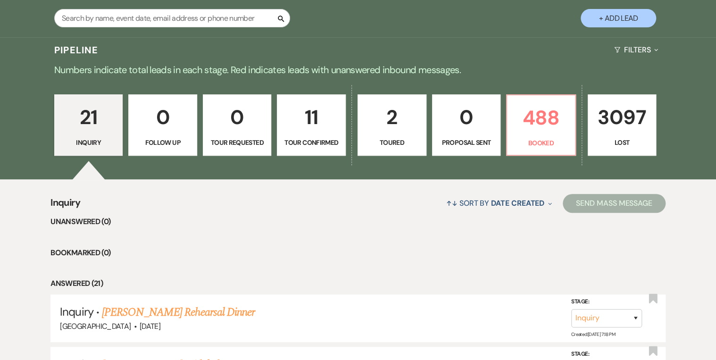
click at [321, 131] on p "11" at bounding box center [311, 117] width 57 height 32
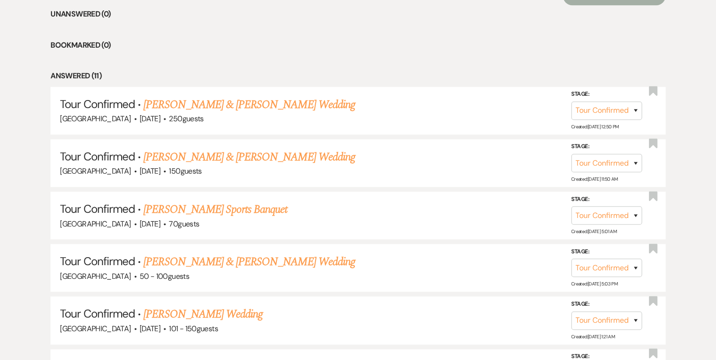
scroll to position [415, 0]
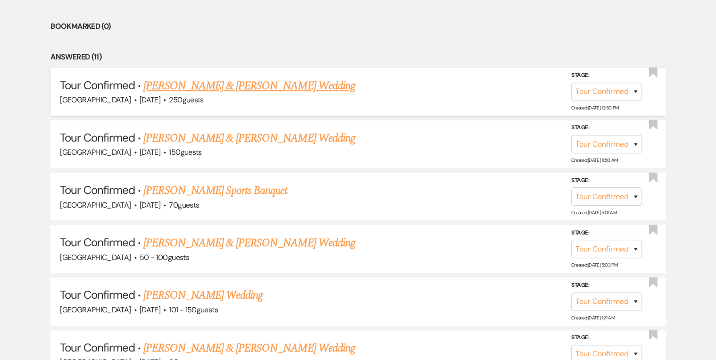
click at [268, 84] on link "[PERSON_NAME] & [PERSON_NAME] Wedding" at bounding box center [248, 85] width 211 height 17
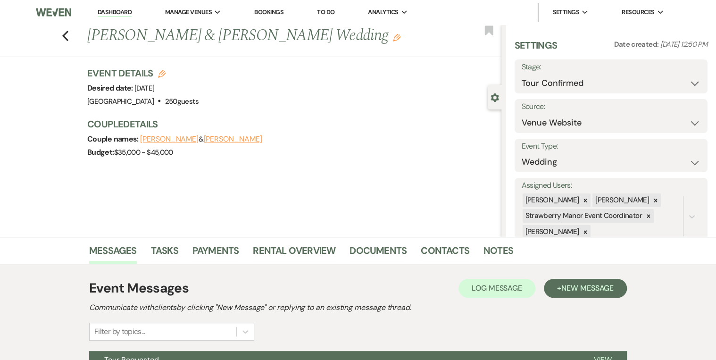
scroll to position [99, 0]
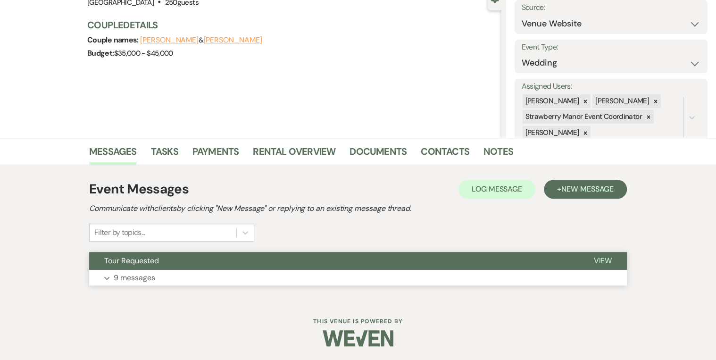
click at [602, 262] on span "View" at bounding box center [602, 261] width 18 height 10
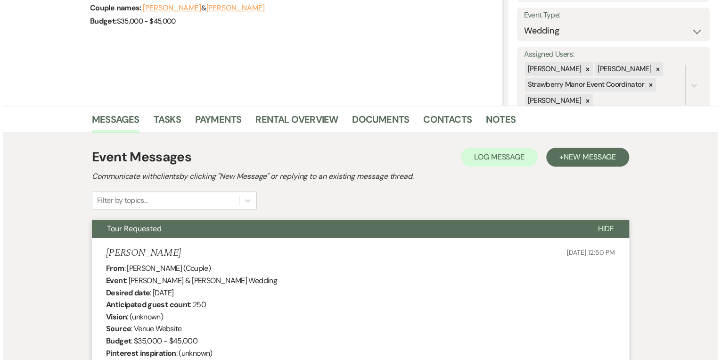
scroll to position [0, 0]
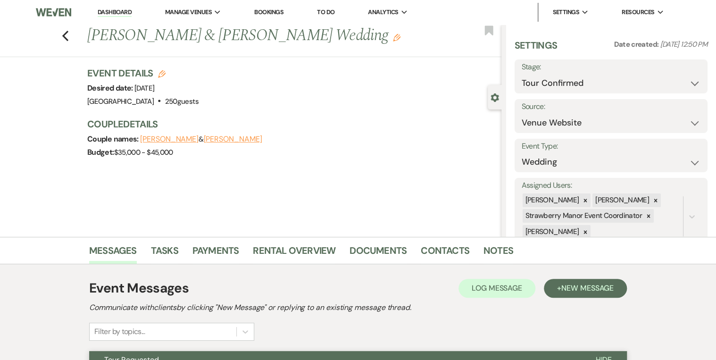
click at [163, 74] on icon "Edit" at bounding box center [162, 74] width 8 height 8
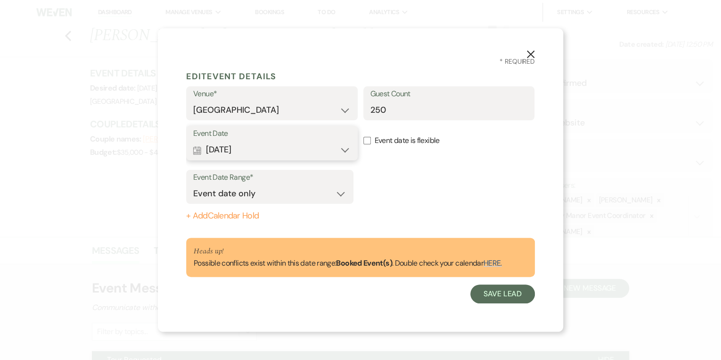
click at [347, 150] on button "Calendar [DATE] Expand" at bounding box center [271, 149] width 157 height 19
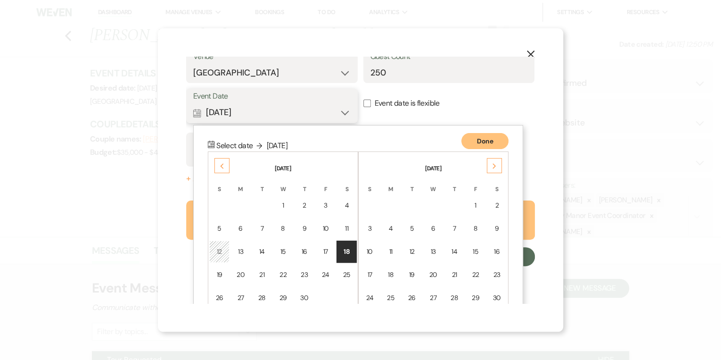
scroll to position [79, 0]
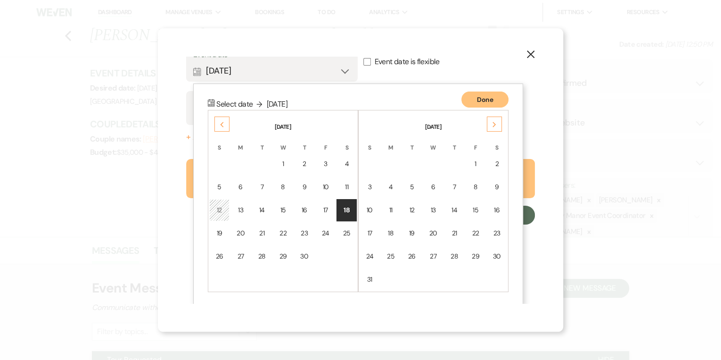
click at [217, 124] on div "Previous" at bounding box center [222, 123] width 15 height 15
click at [326, 164] on div "6" at bounding box center [326, 164] width 8 height 10
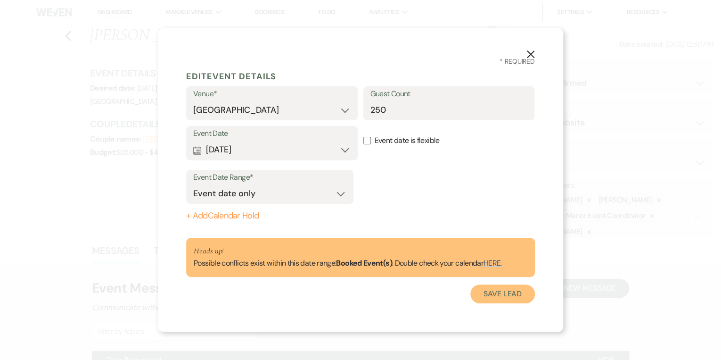
click at [502, 294] on button "Save Lead" at bounding box center [502, 293] width 65 height 19
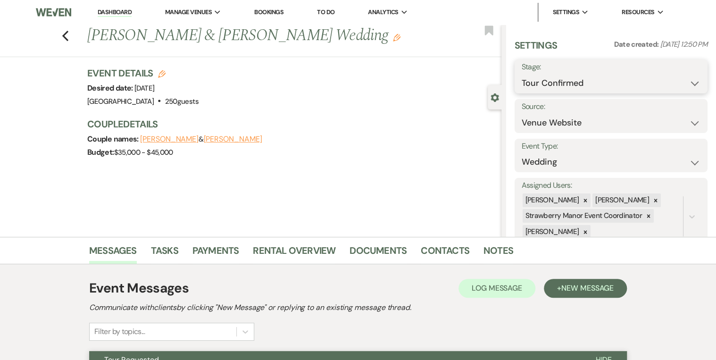
click at [553, 82] on select "Inquiry Follow Up Tour Requested Tour Confirmed Toured Proposal Sent Booked Lost" at bounding box center [610, 83] width 179 height 18
click at [521, 74] on select "Inquiry Follow Up Tour Requested Tour Confirmed Toured Proposal Sent Booked Lost" at bounding box center [610, 83] width 179 height 18
click at [673, 79] on button "Save" at bounding box center [687, 76] width 40 height 19
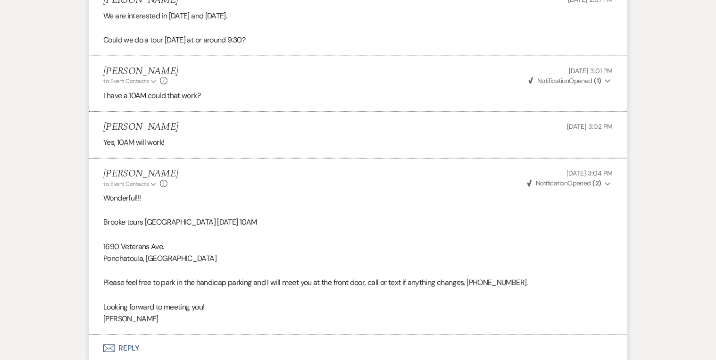
scroll to position [1470, 0]
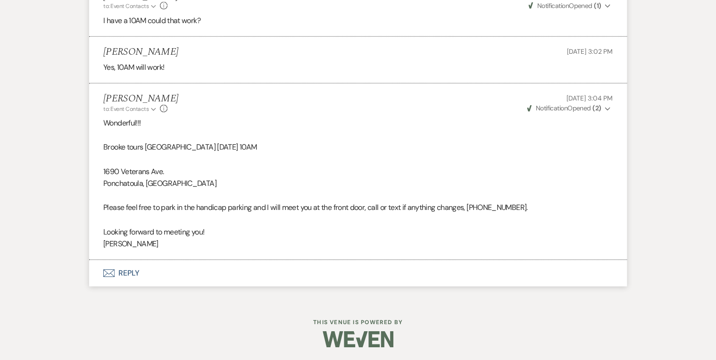
click at [129, 273] on button "Envelope Reply" at bounding box center [357, 273] width 537 height 26
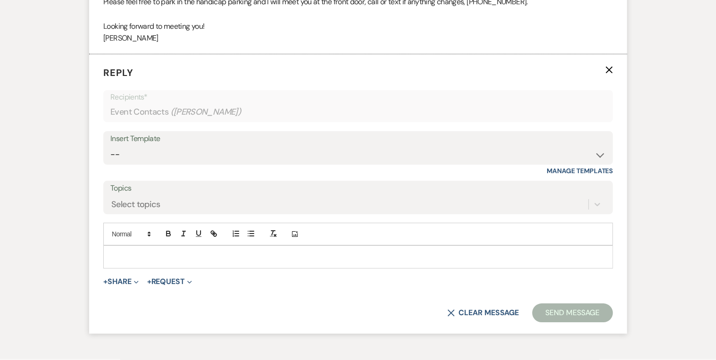
scroll to position [1688, 0]
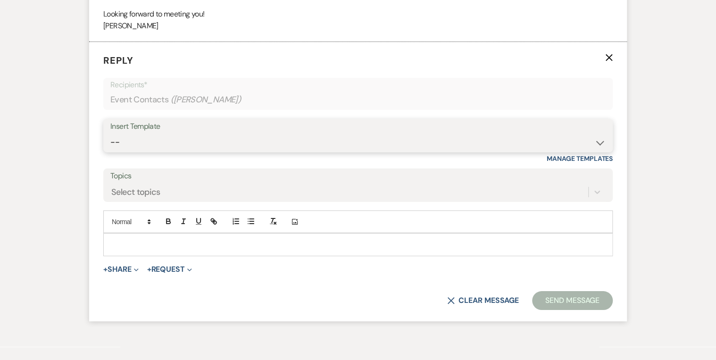
click at [150, 142] on select "-- Weven Planning Portal Introduction (Booked Events) Private Party Inquiry Res…" at bounding box center [357, 142] width 495 height 18
click at [110, 133] on select "-- Weven Planning Portal Introduction (Booked Events) Private Party Inquiry Res…" at bounding box center [357, 142] width 495 height 18
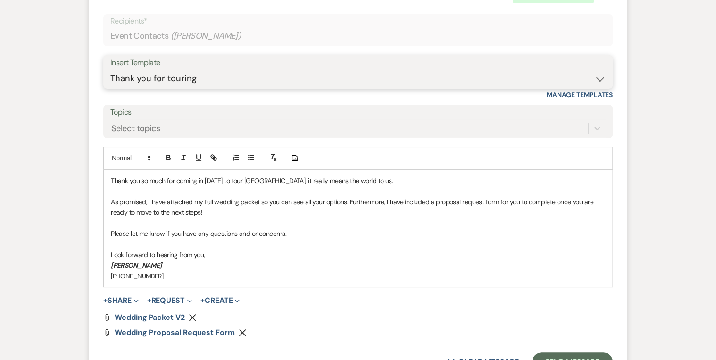
scroll to position [1839, 0]
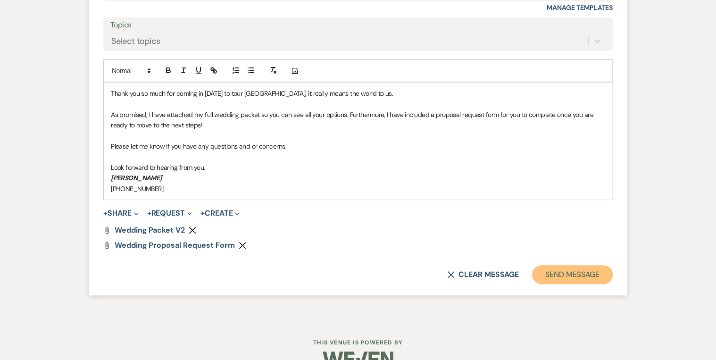
click at [548, 273] on button "Send Message" at bounding box center [572, 274] width 81 height 19
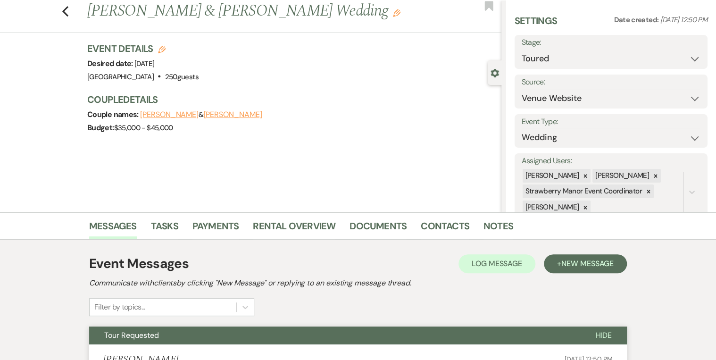
scroll to position [0, 0]
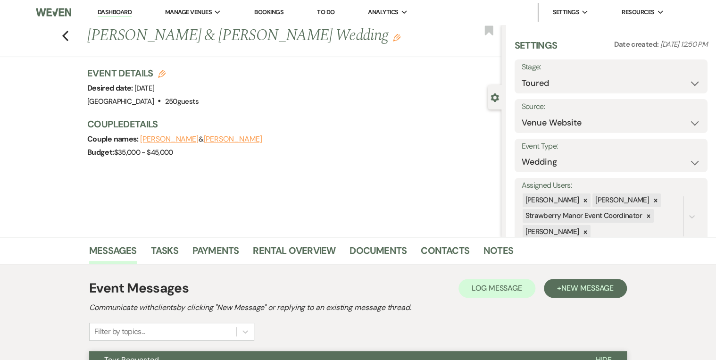
click at [116, 11] on link "Dashboard" at bounding box center [115, 12] width 34 height 9
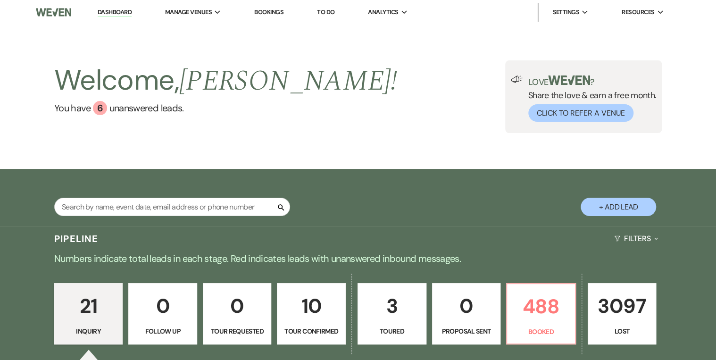
click at [368, 108] on div "Welcome, [PERSON_NAME] ! You have 6 unanswered lead s . Love ? Share the love &…" at bounding box center [357, 96] width 679 height 73
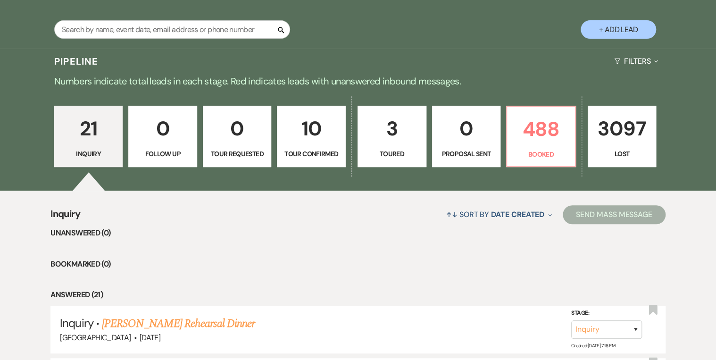
scroll to position [189, 0]
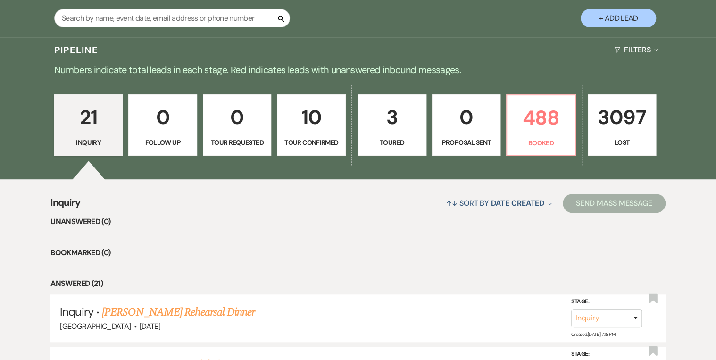
click at [404, 130] on p "3" at bounding box center [391, 117] width 57 height 32
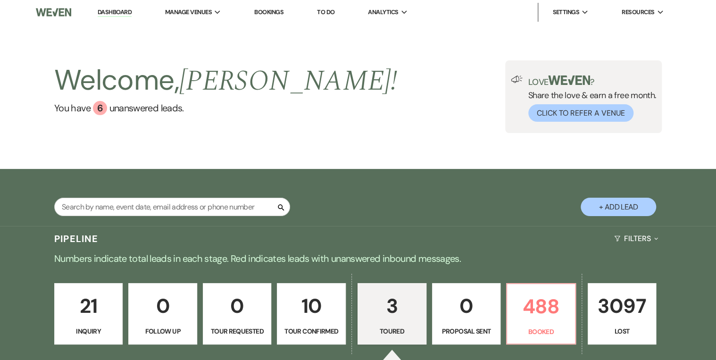
click at [421, 126] on div "Welcome, [PERSON_NAME] ! You have 6 unanswered lead s . Love ? Share the love &…" at bounding box center [357, 96] width 679 height 73
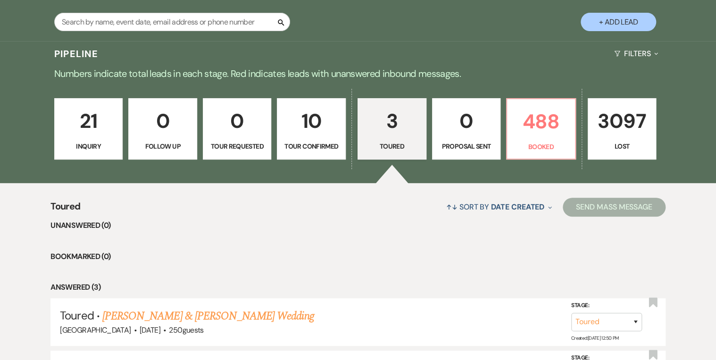
scroll to position [189, 0]
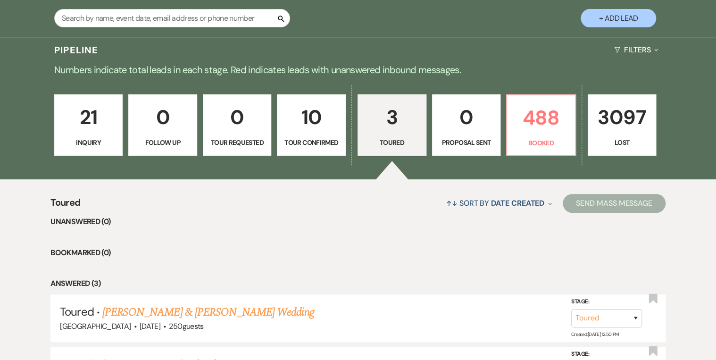
click at [62, 147] on p "Inquiry" at bounding box center [88, 142] width 57 height 10
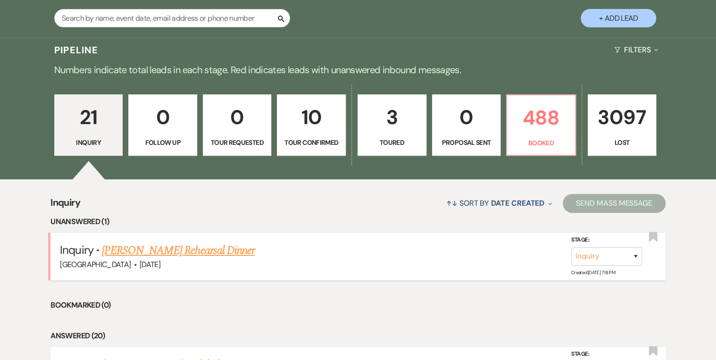
click at [204, 254] on link "[PERSON_NAME] Rehearsal Dinner" at bounding box center [178, 250] width 153 height 17
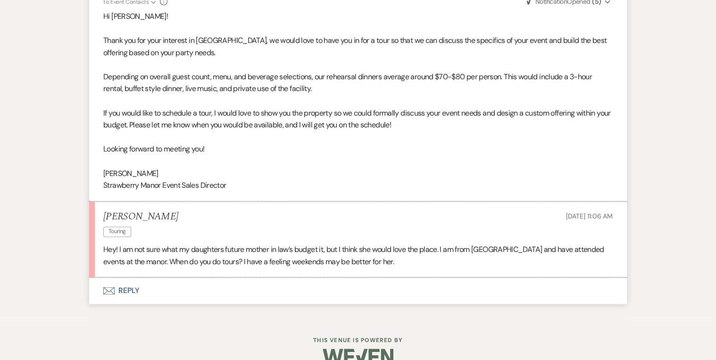
scroll to position [589, 0]
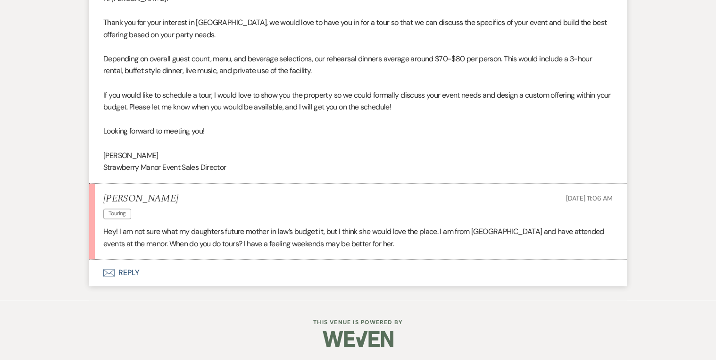
click at [126, 273] on button "Envelope Reply" at bounding box center [357, 272] width 537 height 26
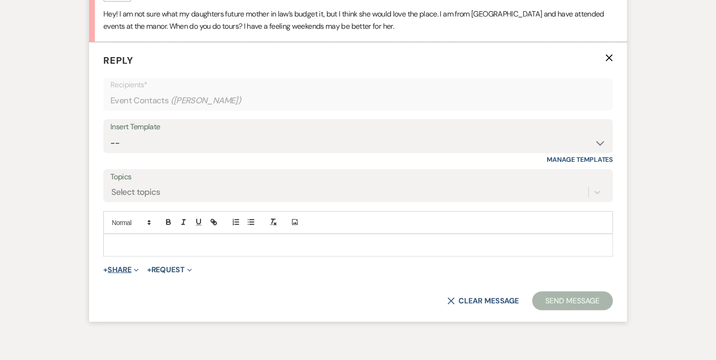
scroll to position [807, 0]
click at [141, 242] on p at bounding box center [358, 244] width 494 height 10
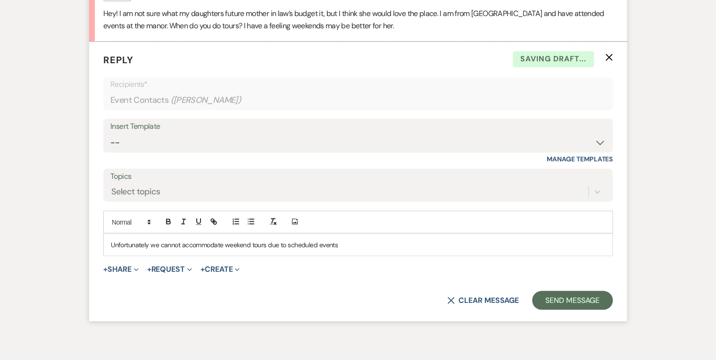
click at [342, 245] on p "Unfortunately we cannot accommodate weekend tours due to scheduled events" at bounding box center [358, 244] width 494 height 10
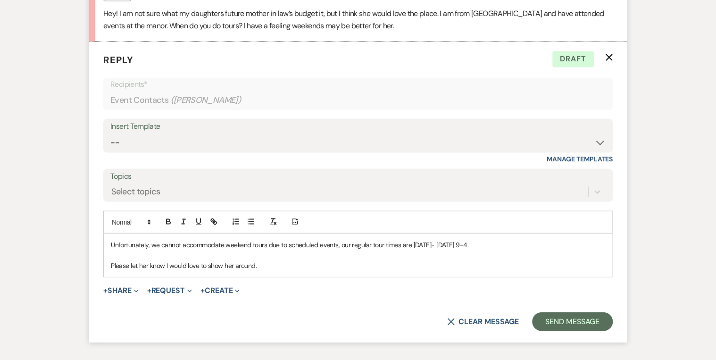
click at [269, 263] on p "Please let her know I would love to show her around." at bounding box center [358, 265] width 494 height 10
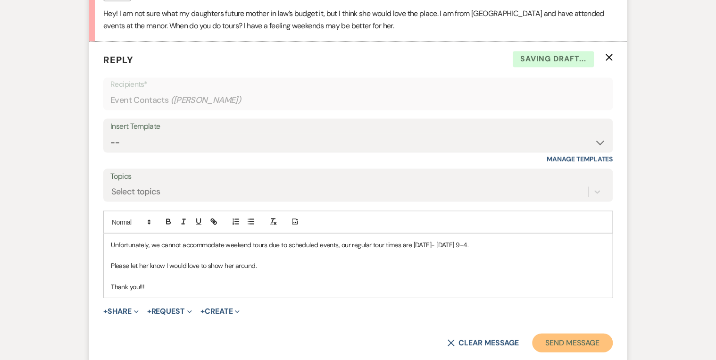
click at [564, 346] on button "Send Message" at bounding box center [572, 342] width 81 height 19
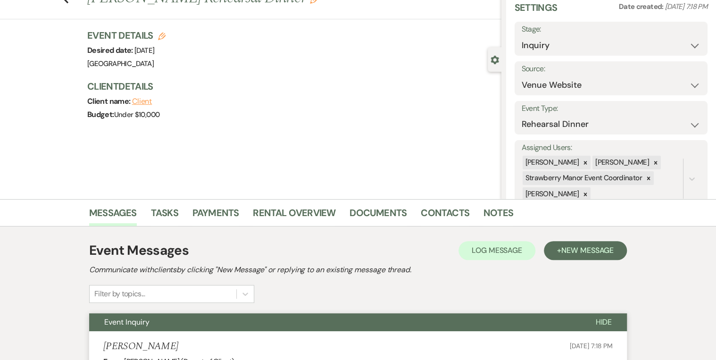
scroll to position [0, 0]
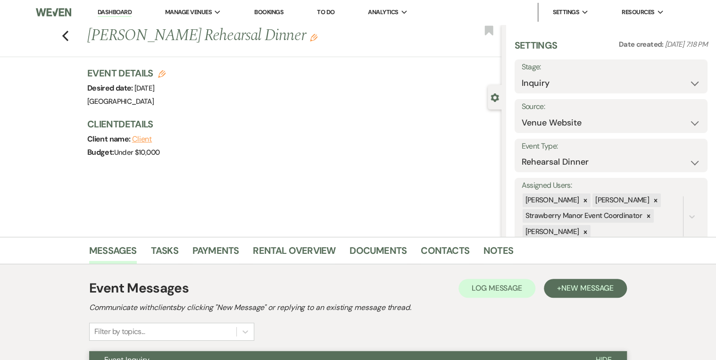
click at [111, 14] on link "Dashboard" at bounding box center [115, 12] width 34 height 9
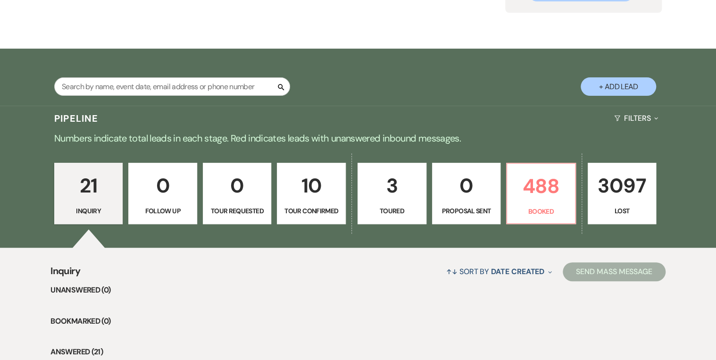
scroll to position [151, 0]
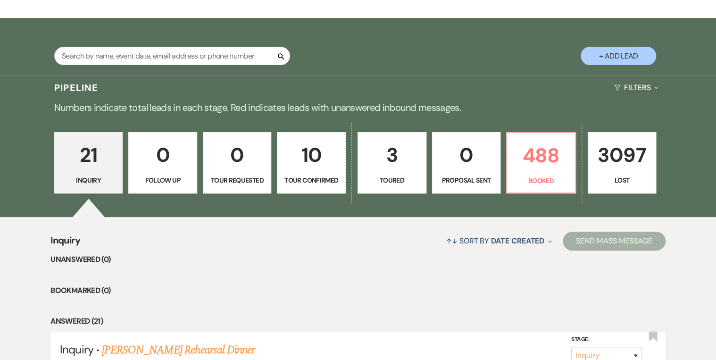
click at [330, 181] on p "Tour Confirmed" at bounding box center [311, 180] width 57 height 10
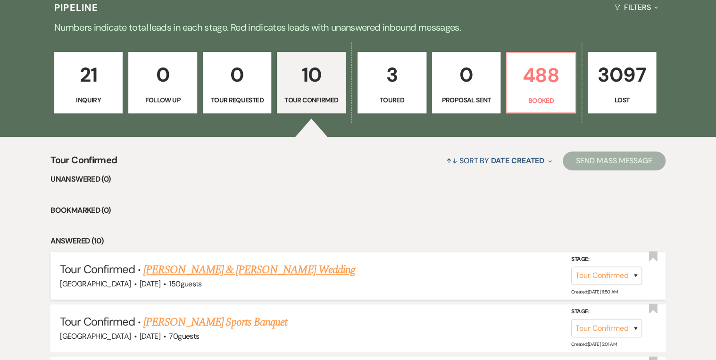
scroll to position [264, 0]
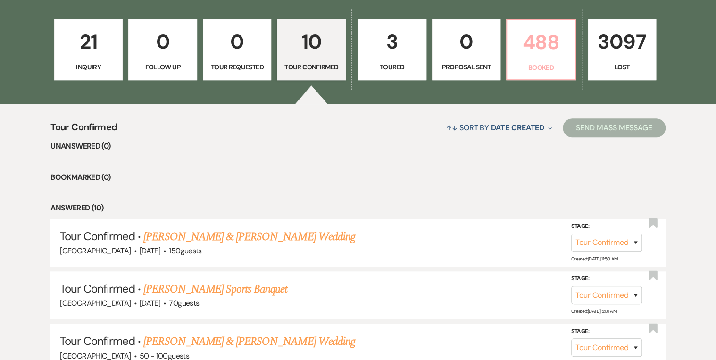
click at [556, 63] on p "Booked" at bounding box center [540, 67] width 57 height 10
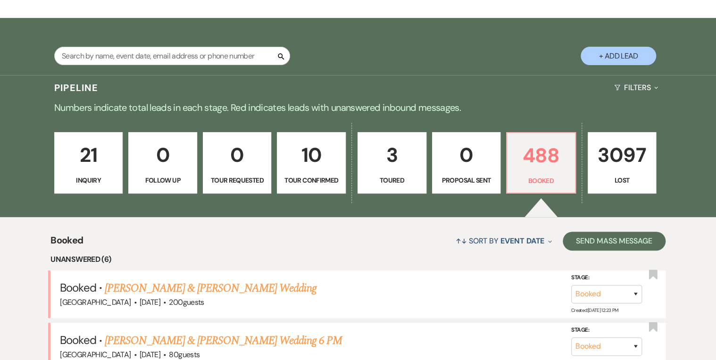
scroll to position [226, 0]
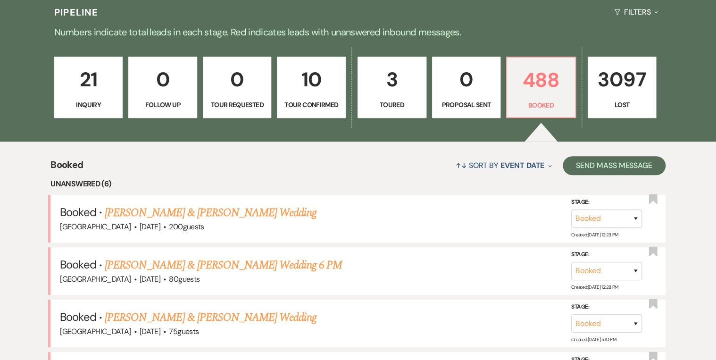
click at [325, 104] on p "Tour Confirmed" at bounding box center [311, 104] width 57 height 10
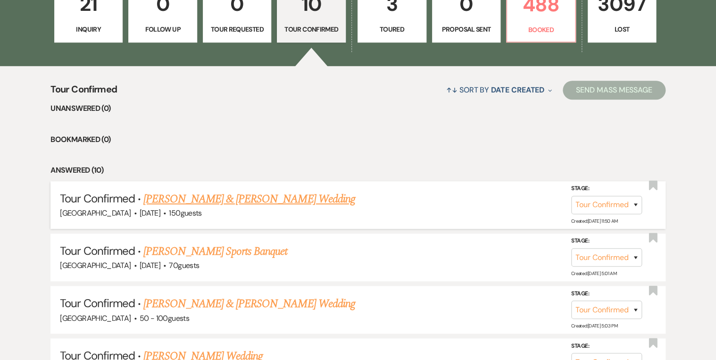
scroll to position [113, 0]
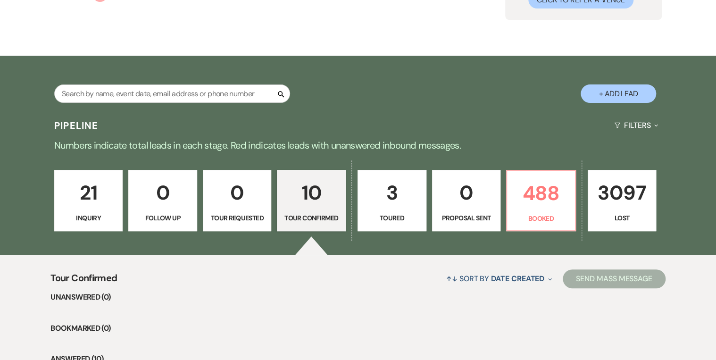
click at [369, 213] on p "Toured" at bounding box center [391, 218] width 57 height 10
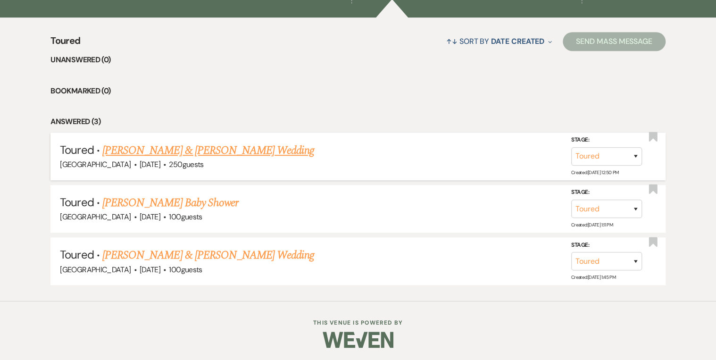
scroll to position [199, 0]
